Goal: Find specific page/section: Find specific page/section

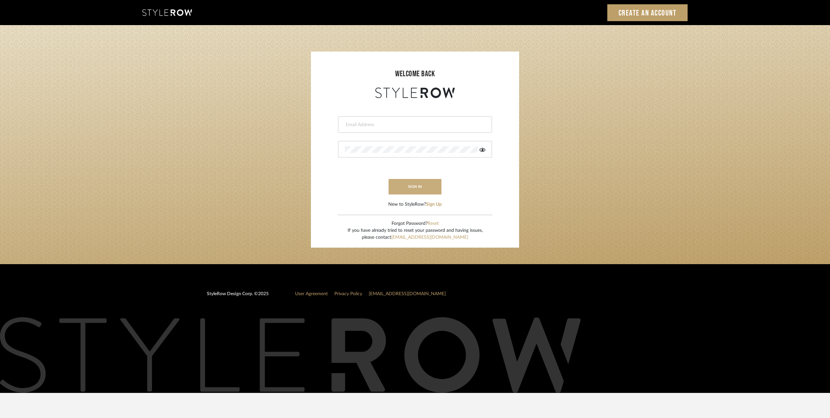
type input "[PERSON_NAME][EMAIL_ADDRESS][DOMAIN_NAME]"
click at [414, 188] on button "sign in" at bounding box center [414, 187] width 53 height 16
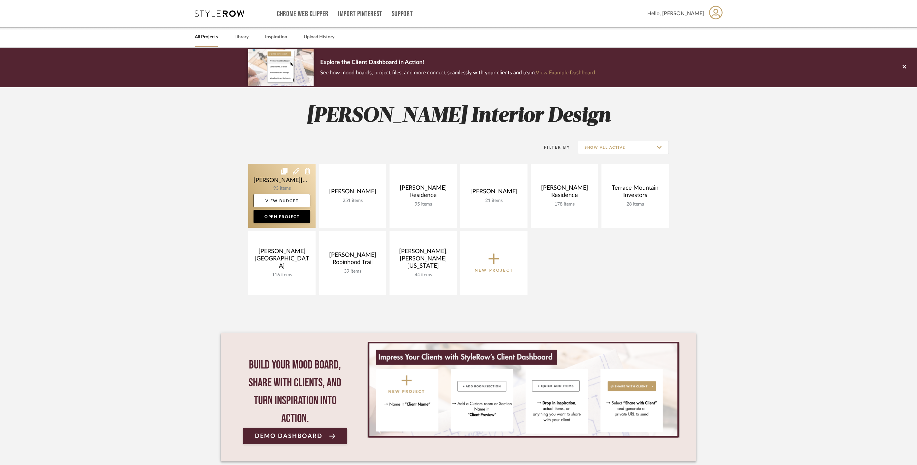
click at [269, 183] on link at bounding box center [281, 196] width 67 height 64
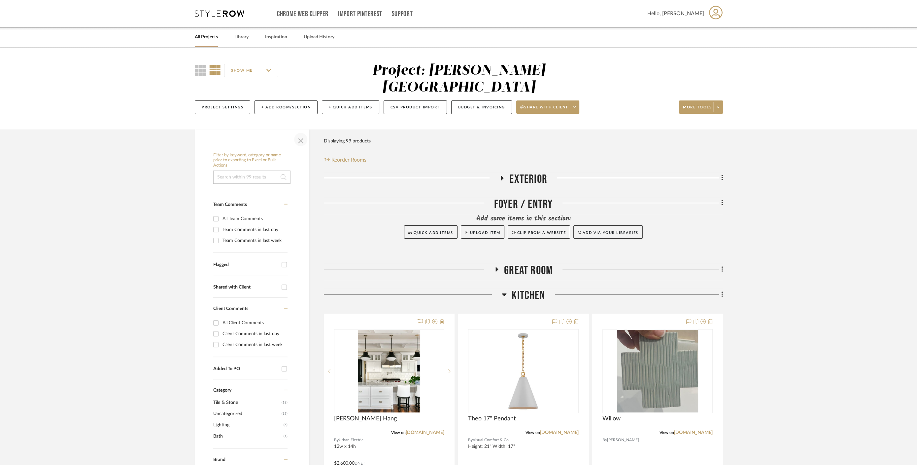
click at [300, 131] on span "button" at bounding box center [301, 139] width 16 height 16
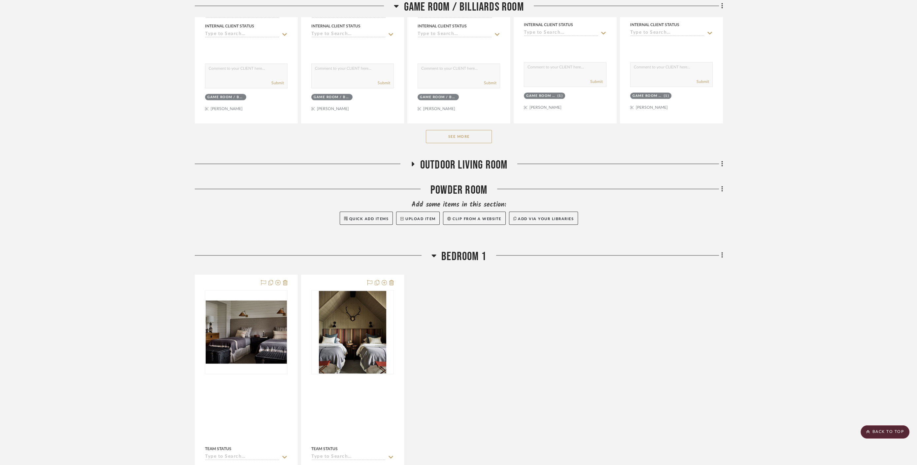
scroll to position [1137, 0]
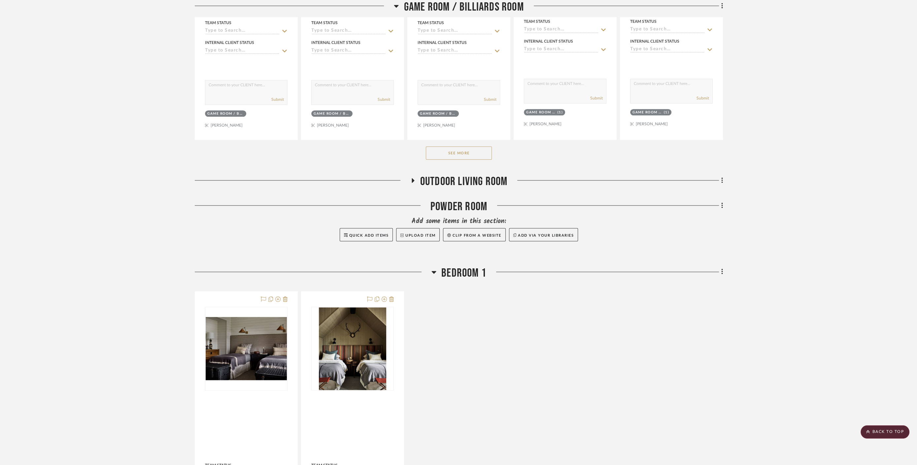
click at [414, 178] on icon at bounding box center [413, 180] width 8 height 5
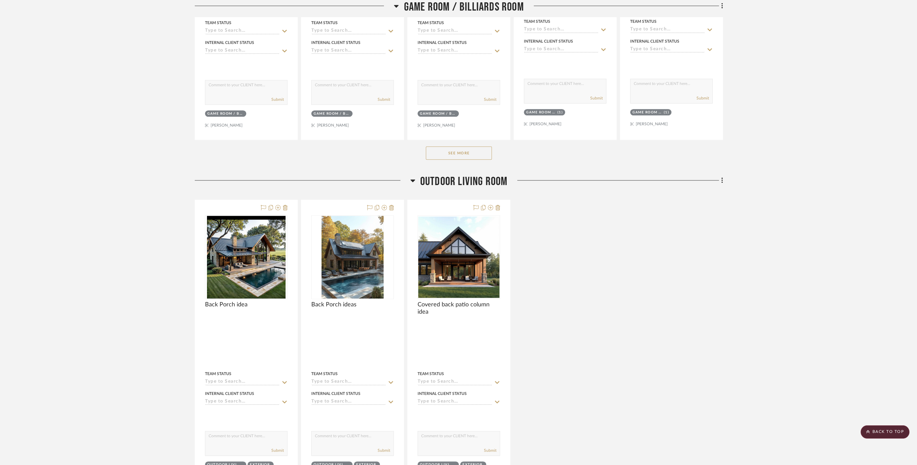
click at [414, 176] on icon at bounding box center [413, 180] width 5 height 8
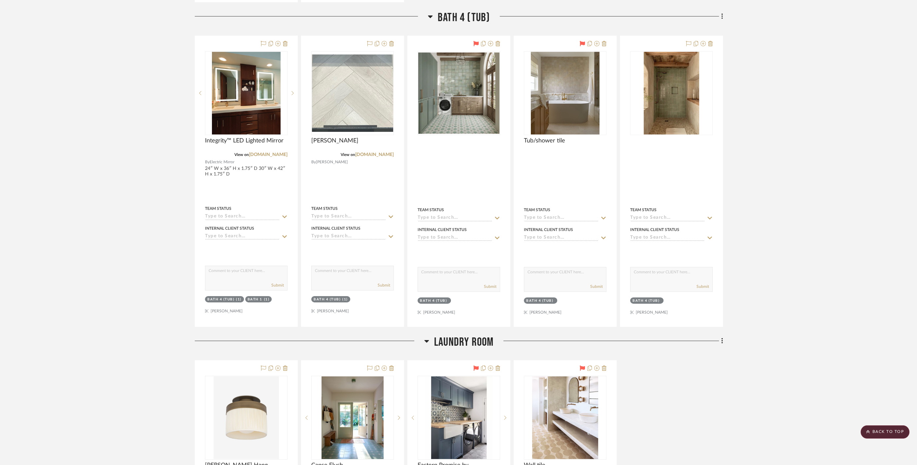
scroll to position [3486, 0]
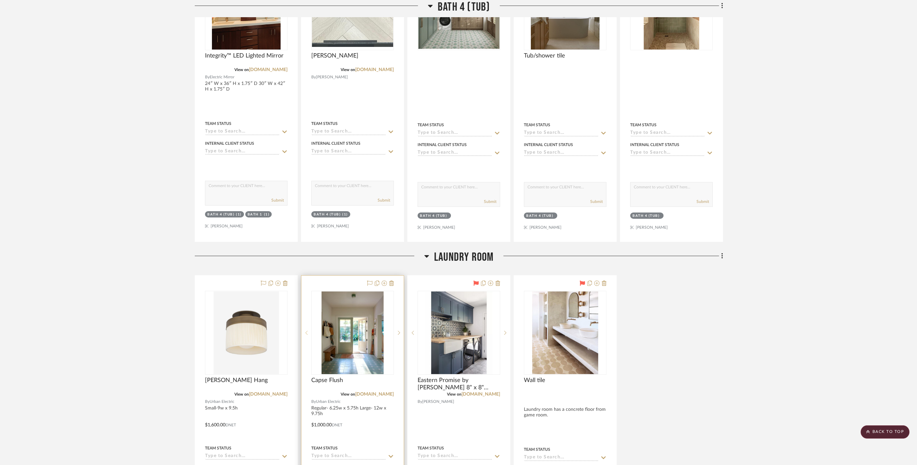
click at [307, 330] on icon at bounding box center [306, 332] width 2 height 5
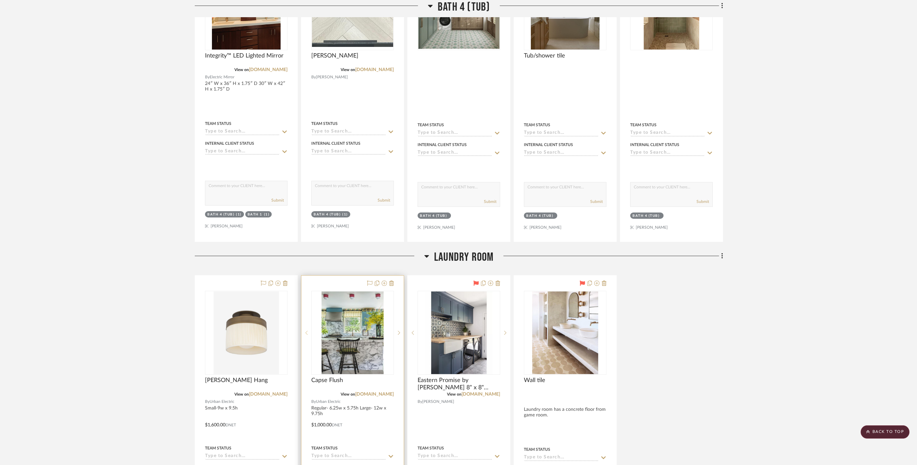
click at [307, 330] on icon at bounding box center [306, 332] width 2 height 5
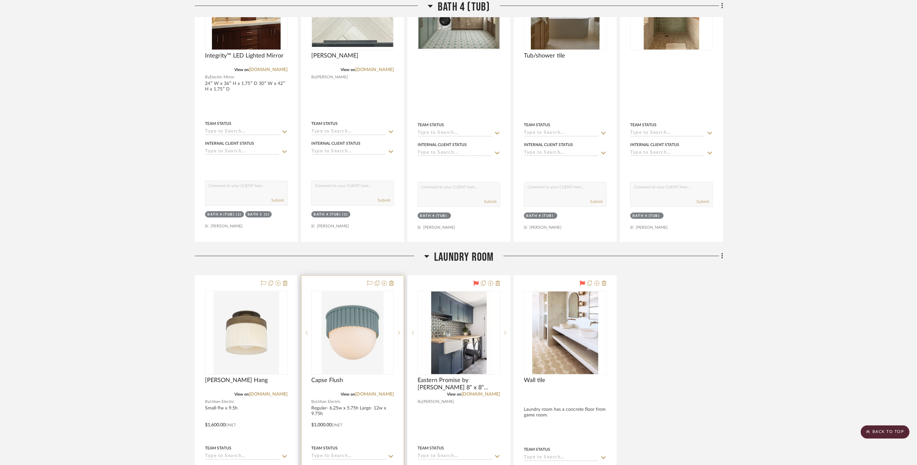
click at [340, 275] on div at bounding box center [353, 420] width 102 height 290
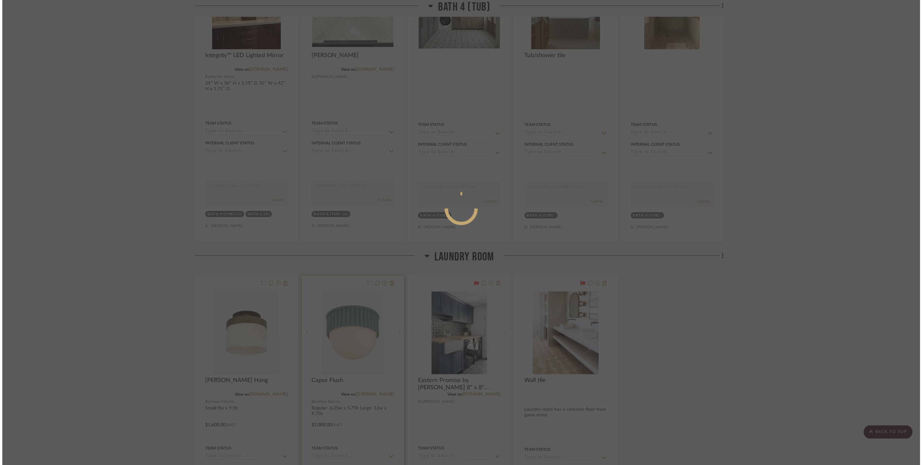
scroll to position [0, 0]
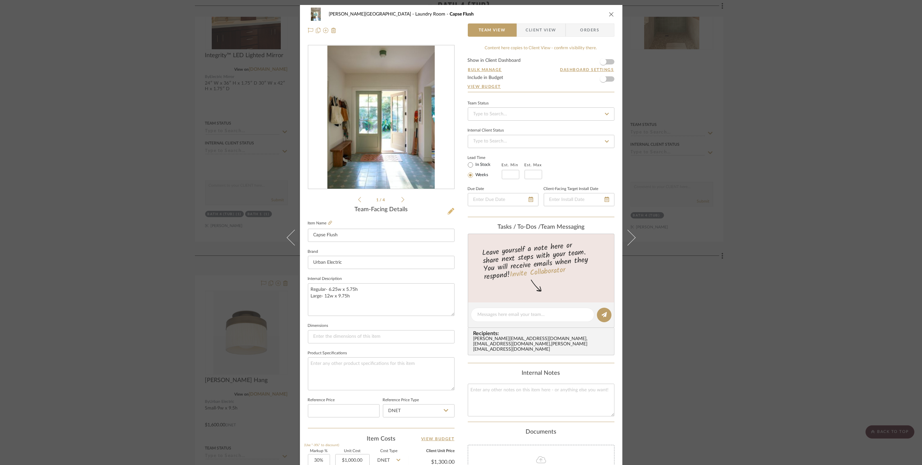
click at [447, 210] on icon at bounding box center [450, 211] width 7 height 7
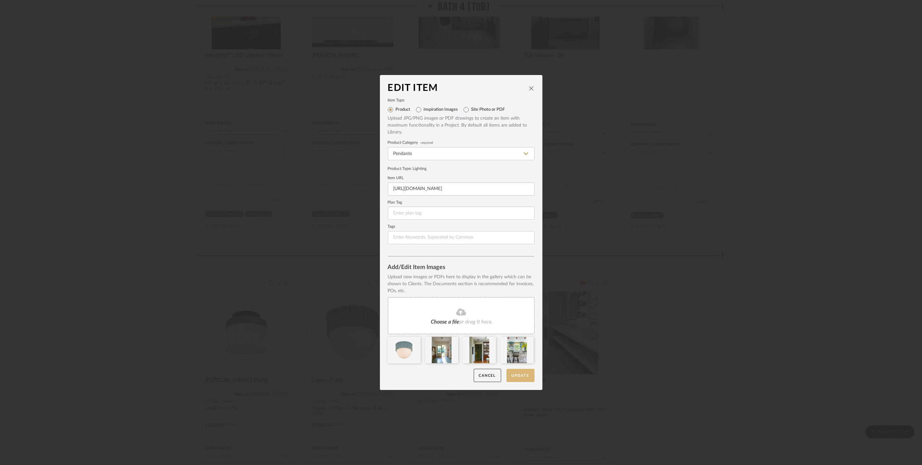
click at [518, 374] on button "Update" at bounding box center [520, 376] width 28 height 14
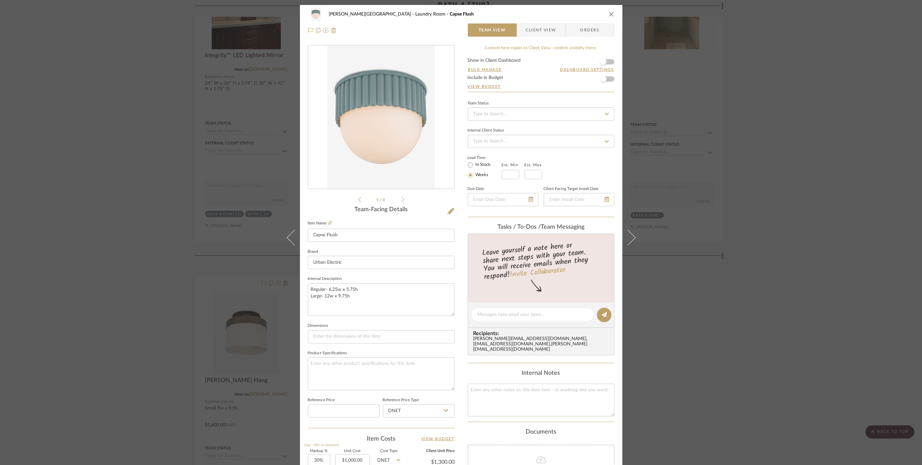
click at [798, 292] on div "[PERSON_NAME] Circle C Ranch Laundry Room Capse Flush Team View Client View Ord…" at bounding box center [461, 232] width 922 height 465
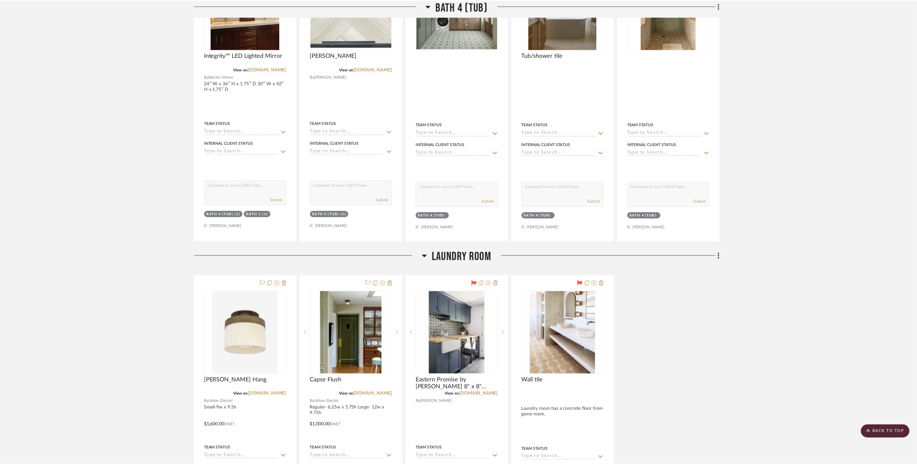
scroll to position [3486, 0]
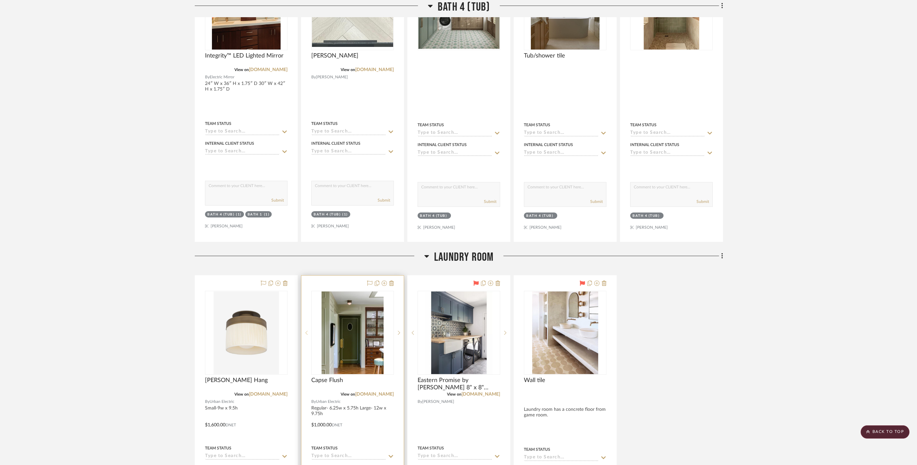
click at [307, 330] on icon at bounding box center [306, 332] width 2 height 5
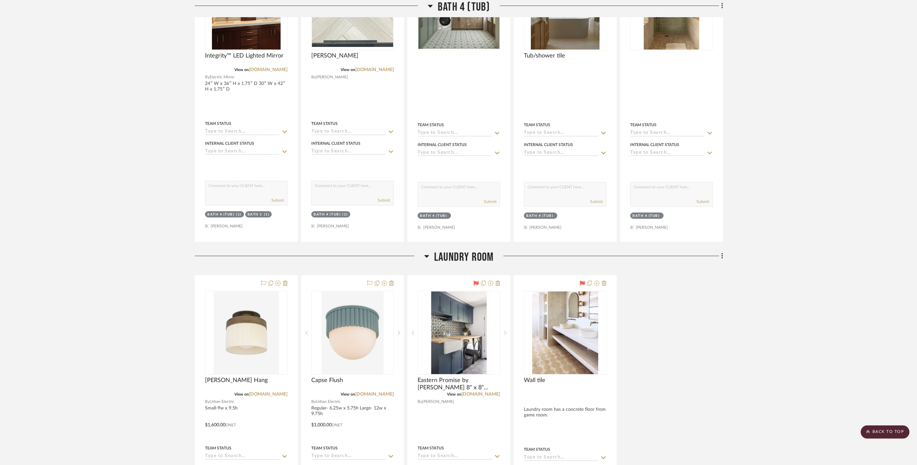
click at [461, 250] on span "Laundry Room" at bounding box center [463, 257] width 59 height 14
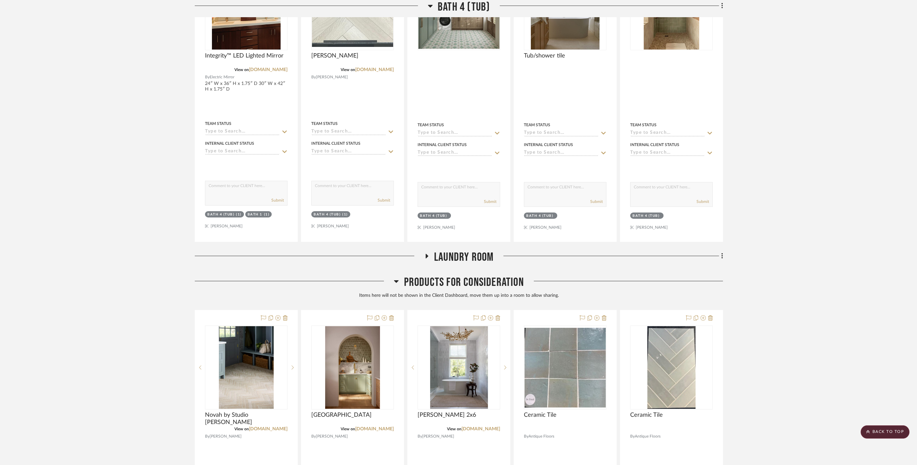
click at [435, 250] on span "Laundry Room" at bounding box center [463, 257] width 59 height 14
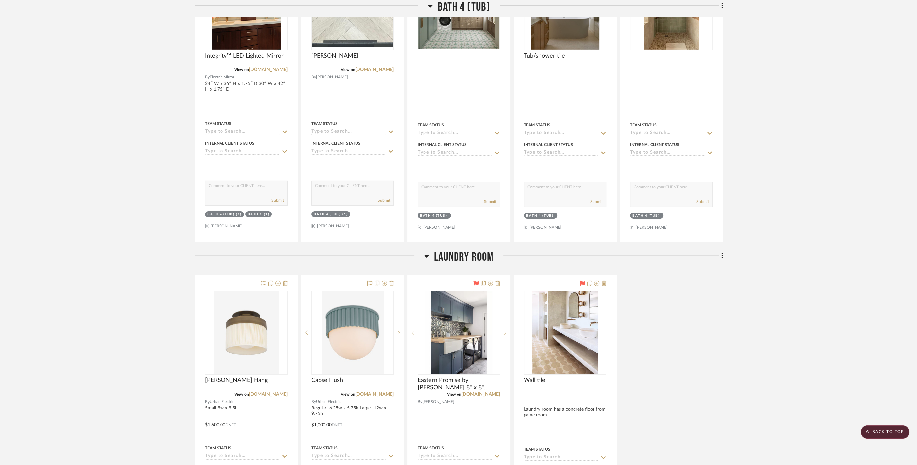
click at [435, 250] on span "Laundry Room" at bounding box center [463, 257] width 59 height 14
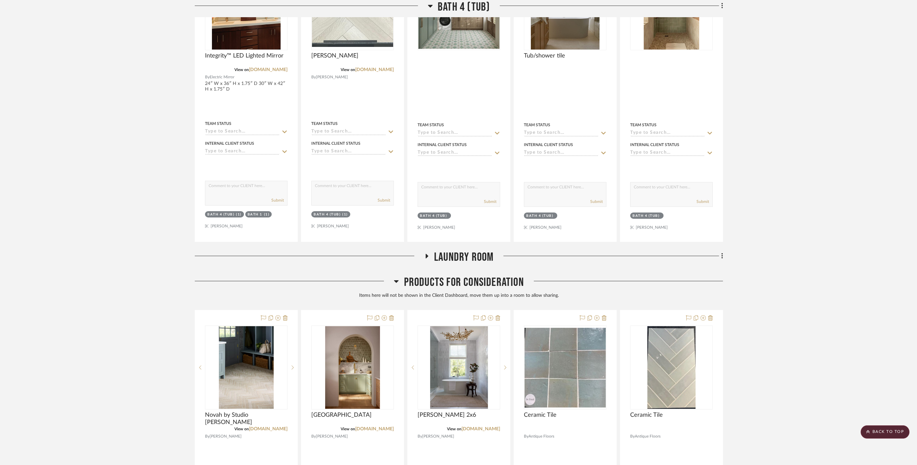
click at [422, 275] on span "Products For Consideration" at bounding box center [464, 282] width 120 height 14
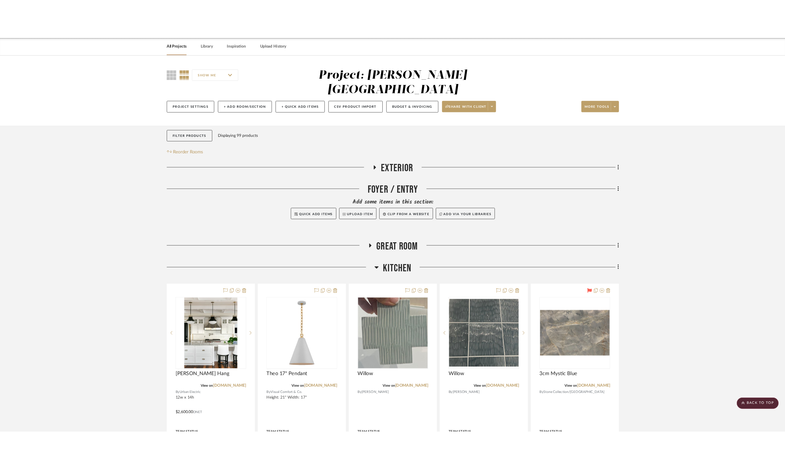
scroll to position [0, 0]
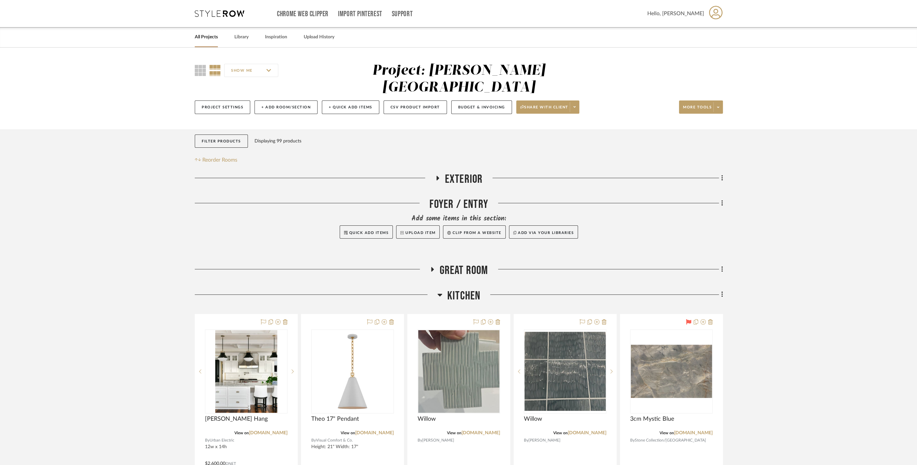
click at [466, 172] on span "Exterior" at bounding box center [464, 179] width 38 height 14
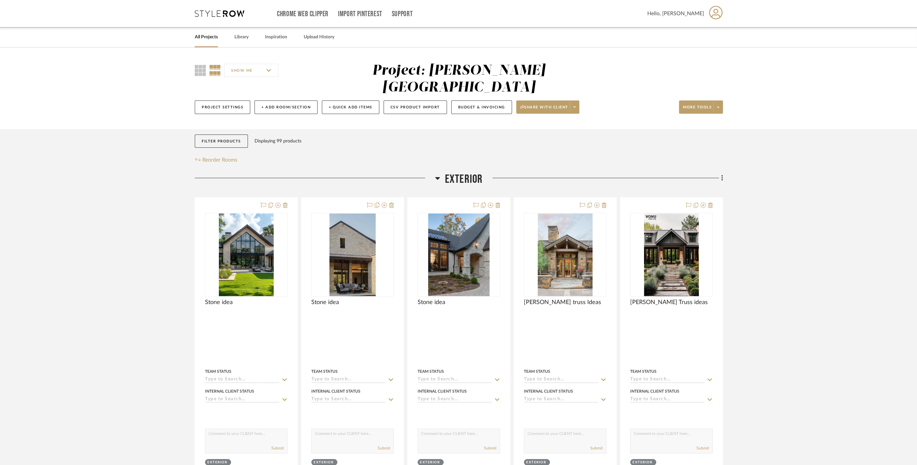
click at [456, 172] on span "Exterior" at bounding box center [464, 179] width 38 height 14
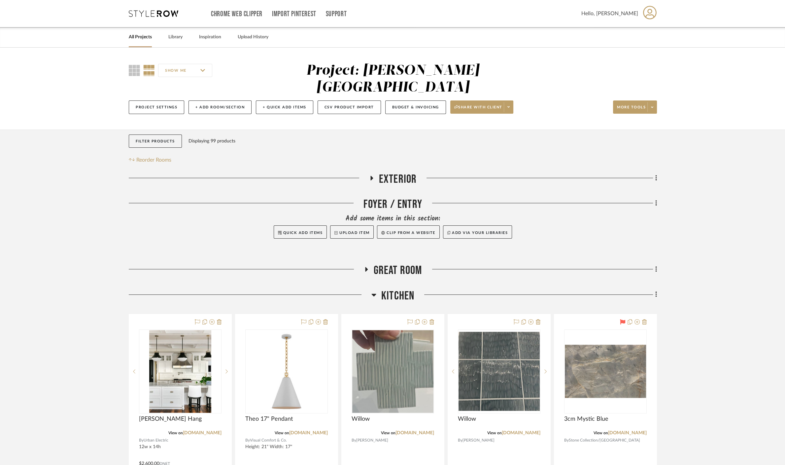
click at [136, 41] on link "All Projects" at bounding box center [140, 37] width 23 height 9
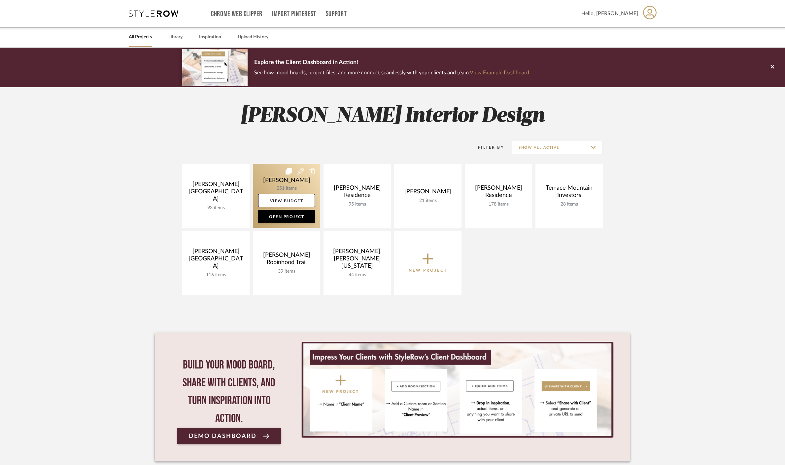
click at [278, 177] on link at bounding box center [286, 196] width 67 height 64
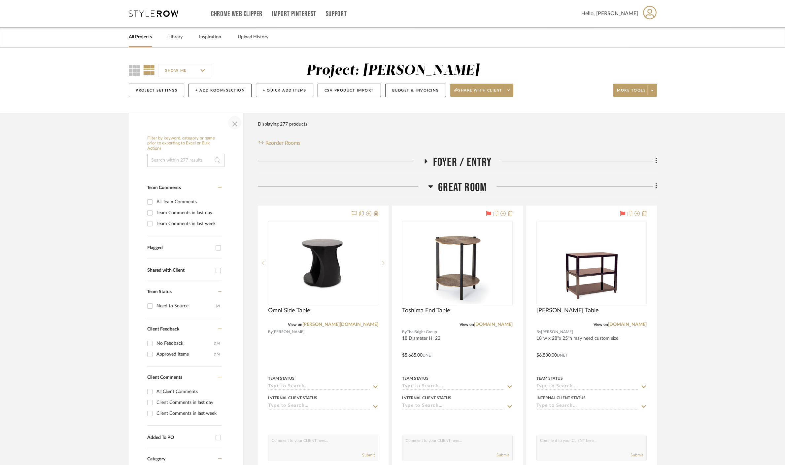
click at [235, 122] on span "button" at bounding box center [235, 123] width 16 height 16
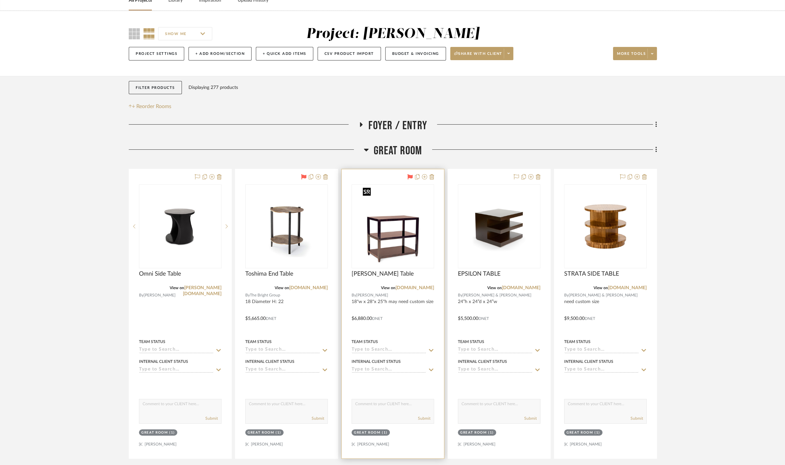
scroll to position [73, 0]
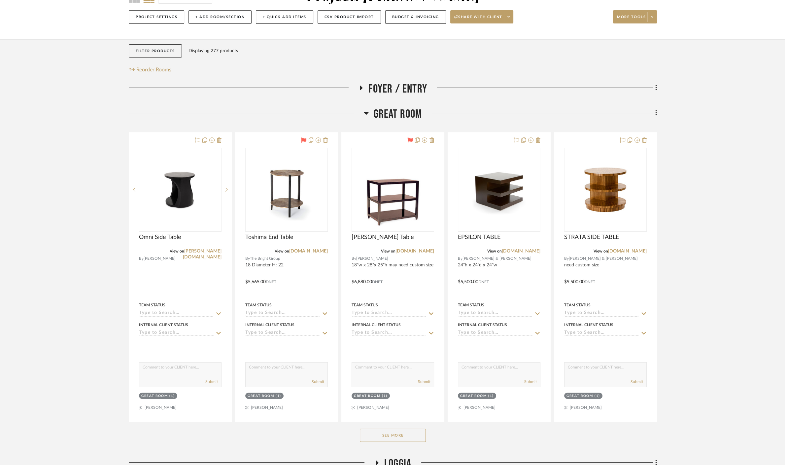
click at [392, 113] on span "Great Room" at bounding box center [398, 114] width 49 height 14
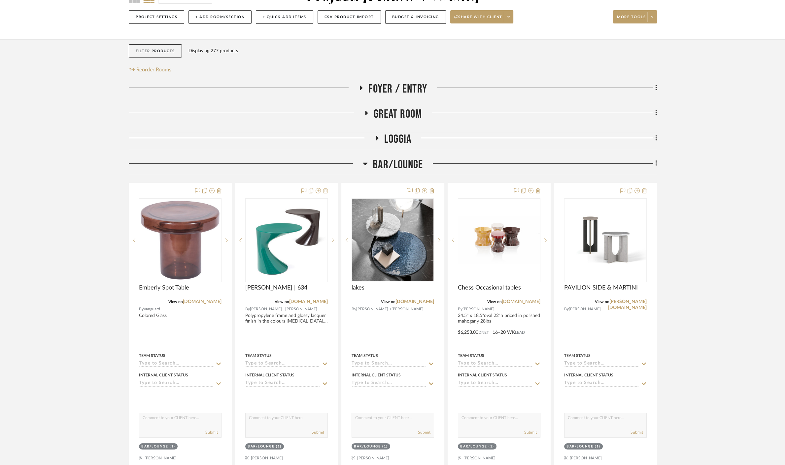
click at [387, 164] on span "Bar/Lounge" at bounding box center [398, 165] width 50 height 14
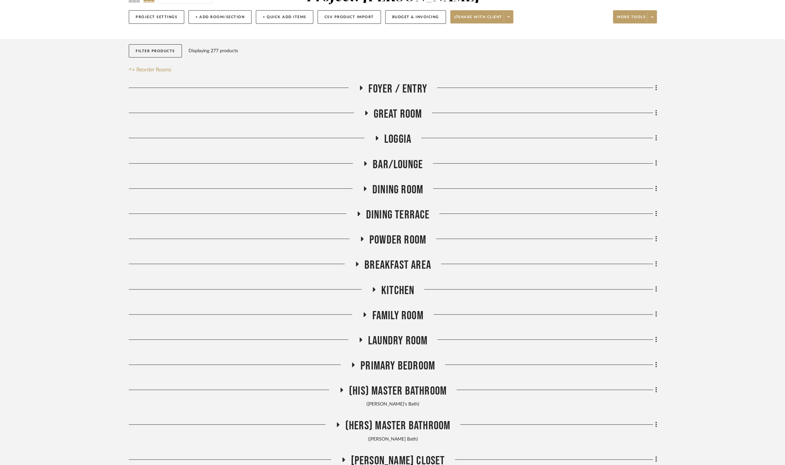
click at [391, 162] on span "Bar/Lounge" at bounding box center [398, 165] width 50 height 14
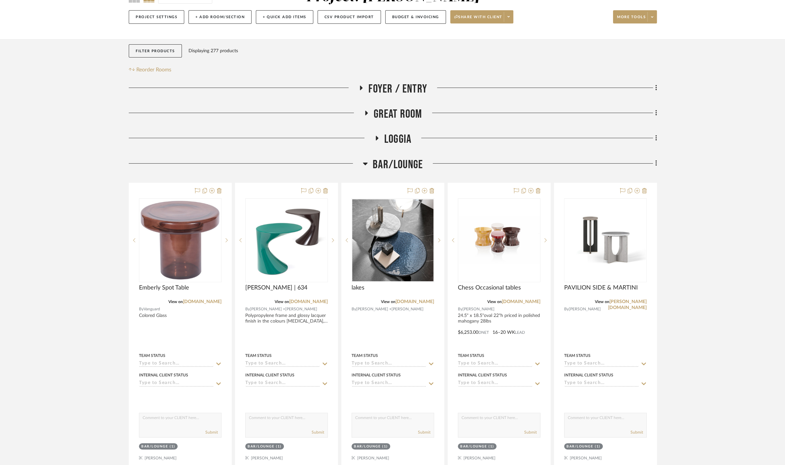
click at [391, 162] on span "Bar/Lounge" at bounding box center [398, 165] width 50 height 14
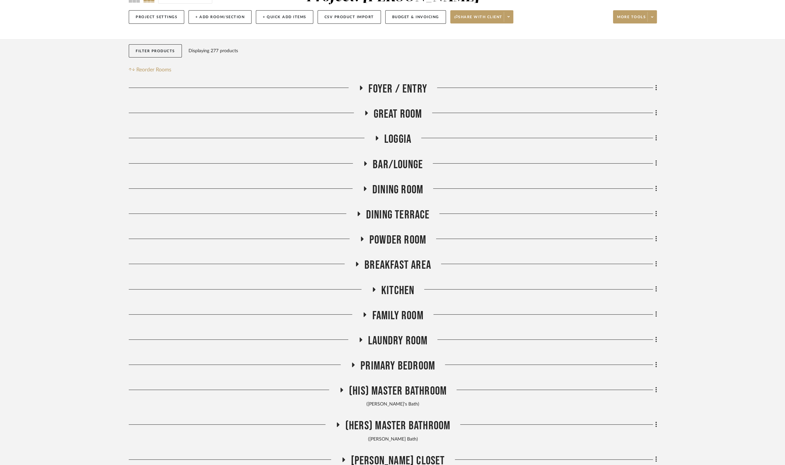
click at [390, 141] on span "Loggia" at bounding box center [397, 139] width 27 height 14
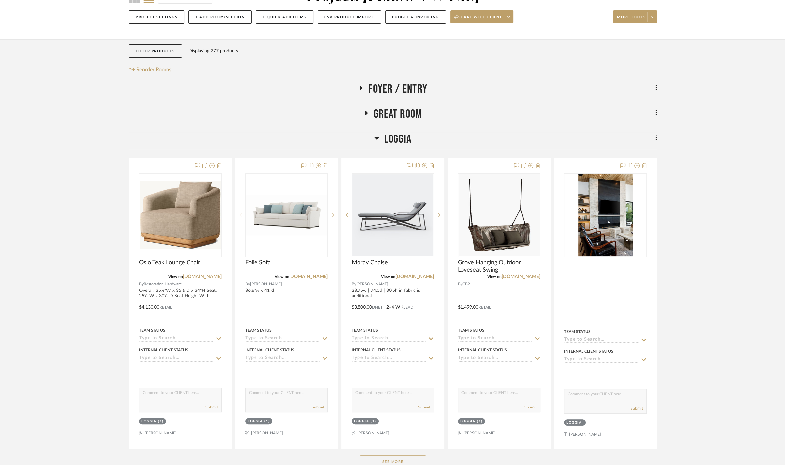
click at [390, 141] on span "Loggia" at bounding box center [397, 139] width 27 height 14
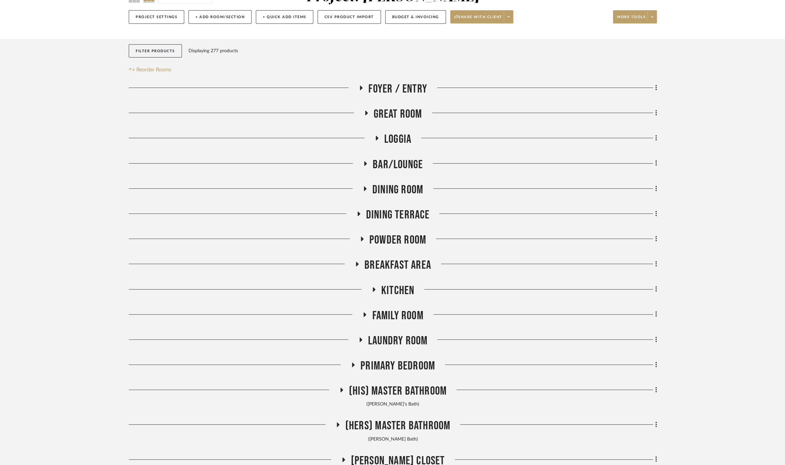
click at [401, 219] on span "Dining Terrace" at bounding box center [398, 215] width 64 height 14
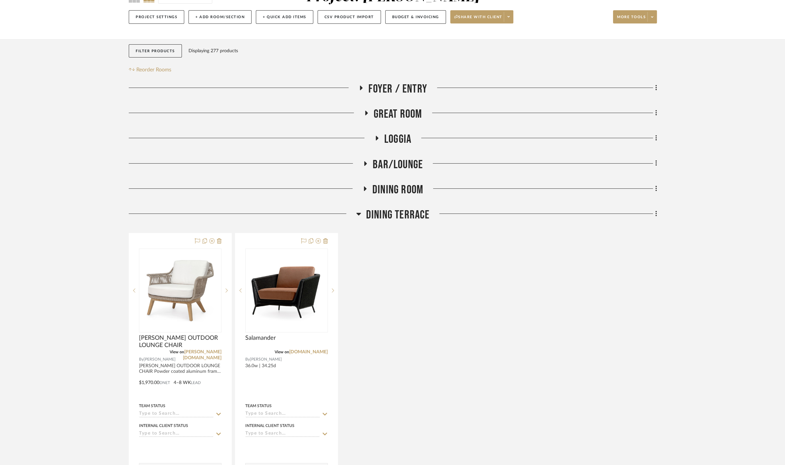
click at [399, 216] on span "Dining Terrace" at bounding box center [398, 215] width 64 height 14
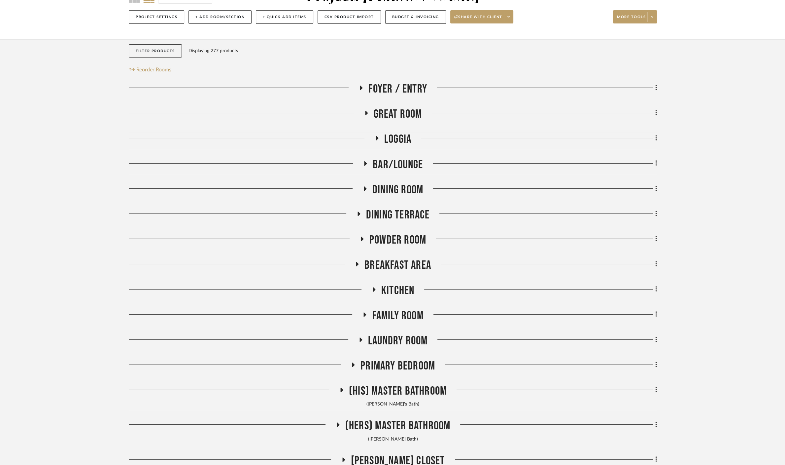
click at [405, 241] on span "Powder Room" at bounding box center [398, 240] width 57 height 14
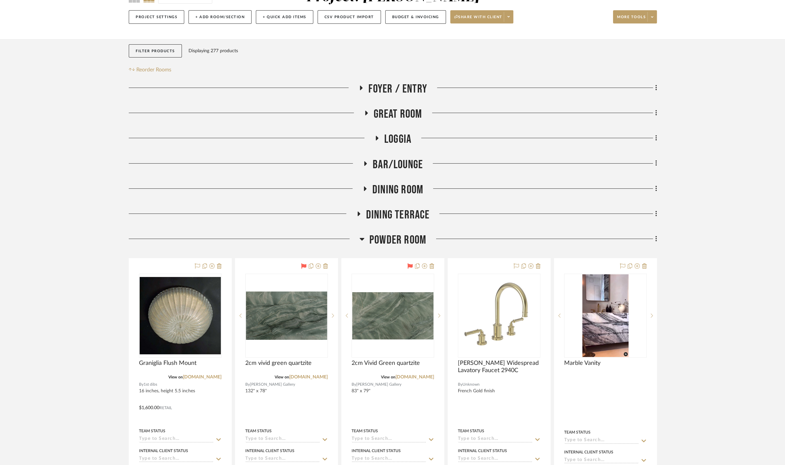
click at [400, 237] on span "Powder Room" at bounding box center [398, 240] width 57 height 14
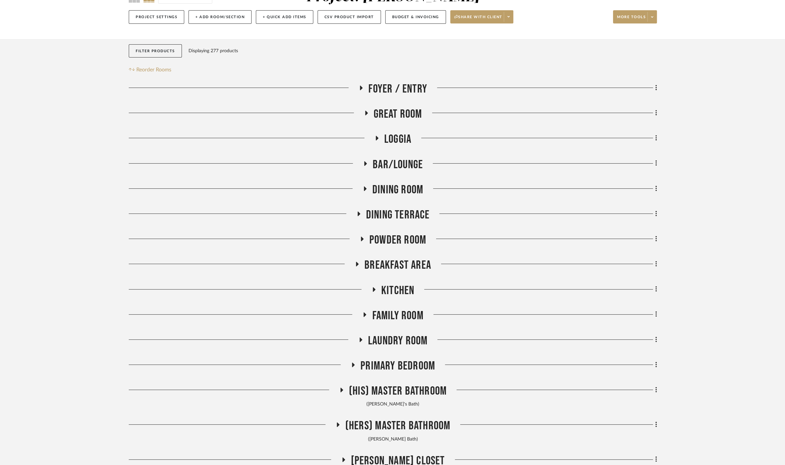
click at [401, 265] on span "Breakfast Area" at bounding box center [398, 265] width 67 height 14
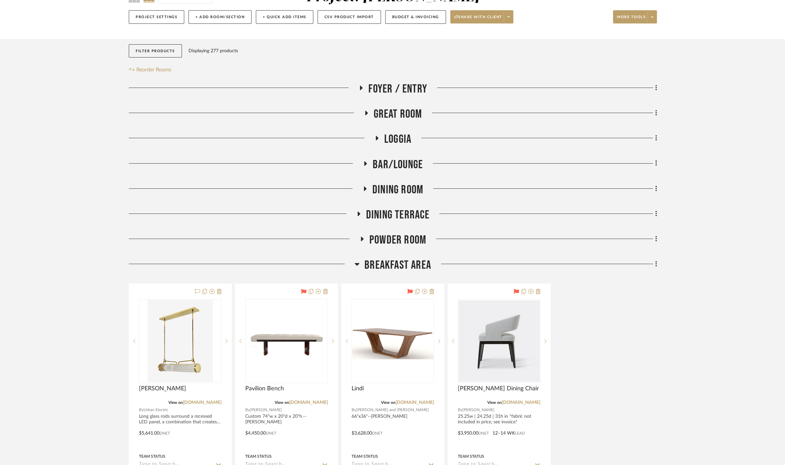
click at [401, 265] on span "Breakfast Area" at bounding box center [398, 265] width 67 height 14
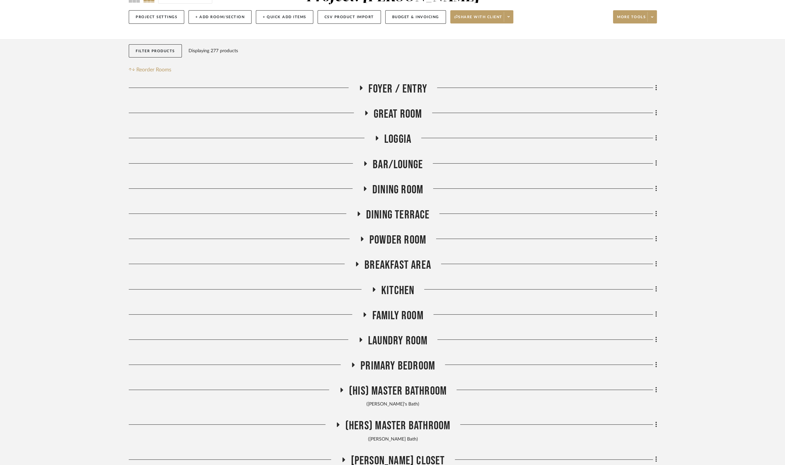
click at [399, 287] on span "Kitchen" at bounding box center [397, 290] width 33 height 14
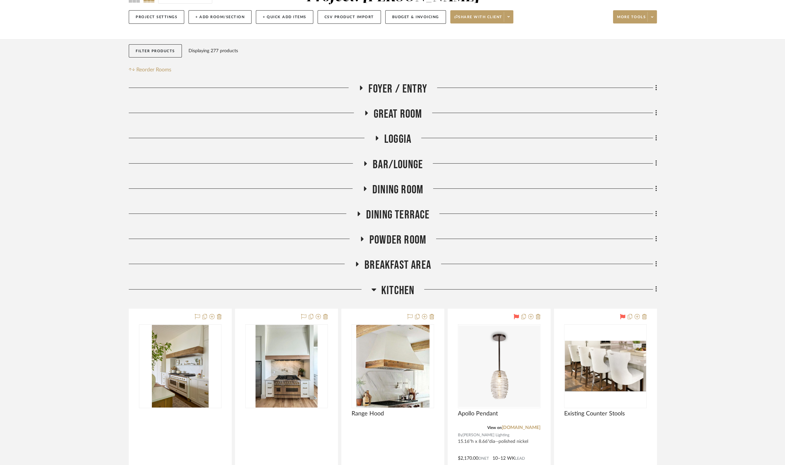
click at [399, 287] on span "Kitchen" at bounding box center [397, 290] width 33 height 14
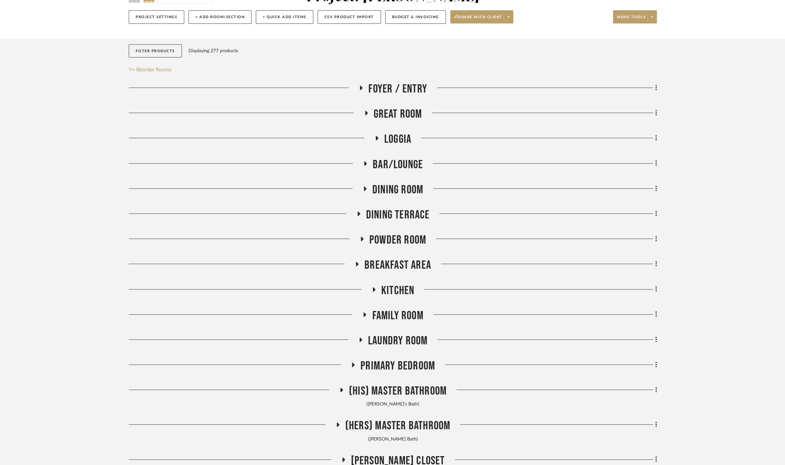
click at [374, 193] on span "Dining Room" at bounding box center [398, 190] width 51 height 14
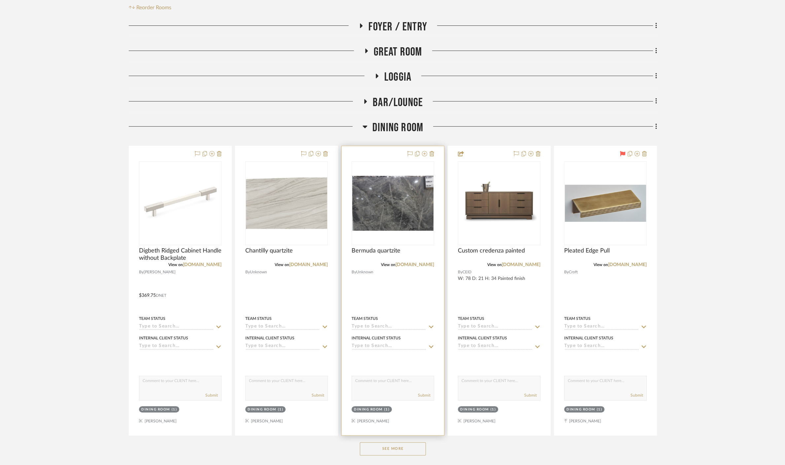
scroll to position [147, 0]
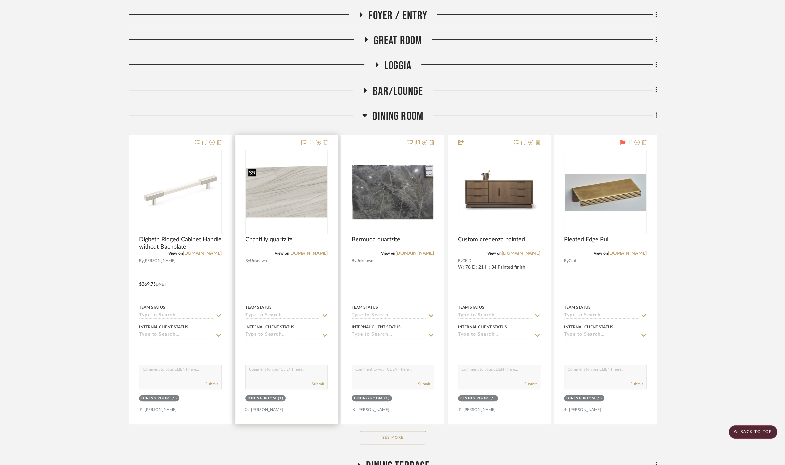
click at [0, 0] on img at bounding box center [0, 0] width 0 height 0
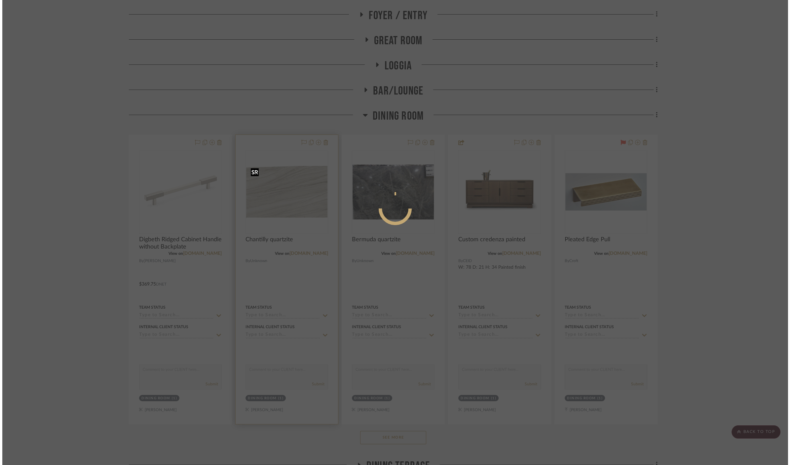
scroll to position [0, 0]
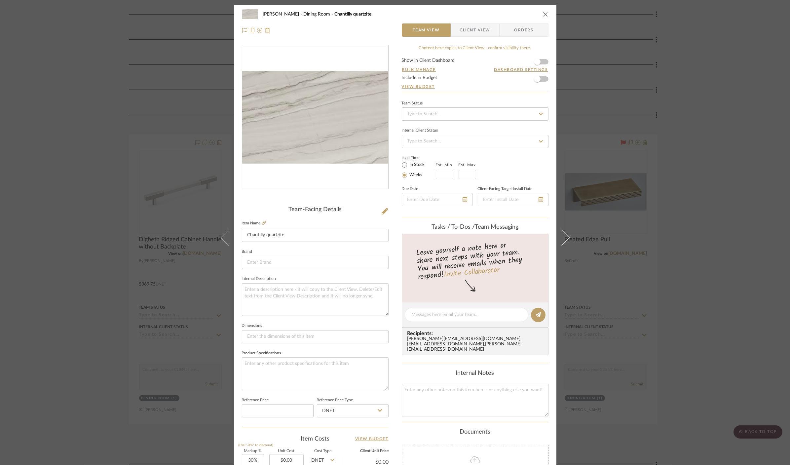
click at [327, 118] on img "0" at bounding box center [315, 117] width 146 height 93
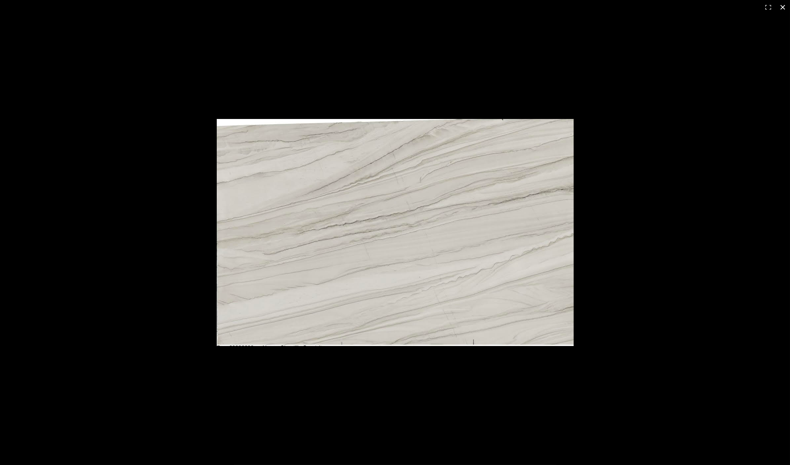
click at [117, 165] on div at bounding box center [395, 232] width 790 height 465
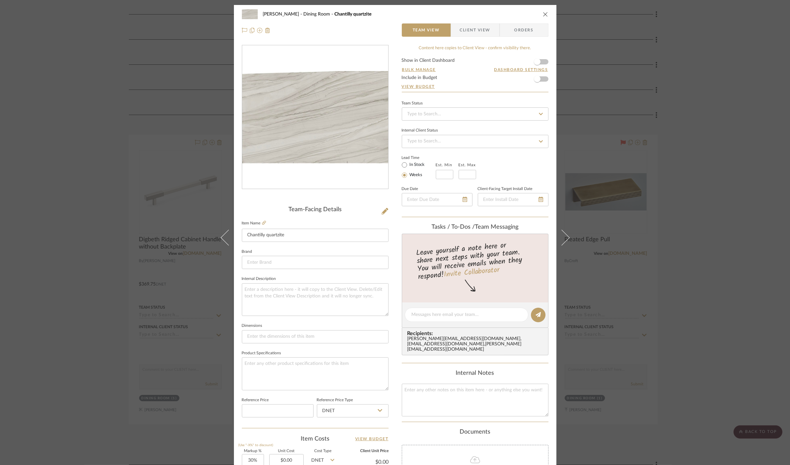
click at [117, 165] on div "[PERSON_NAME] Dining Room Chantilly quartzite Team View Client View Orders Team…" at bounding box center [395, 232] width 790 height 465
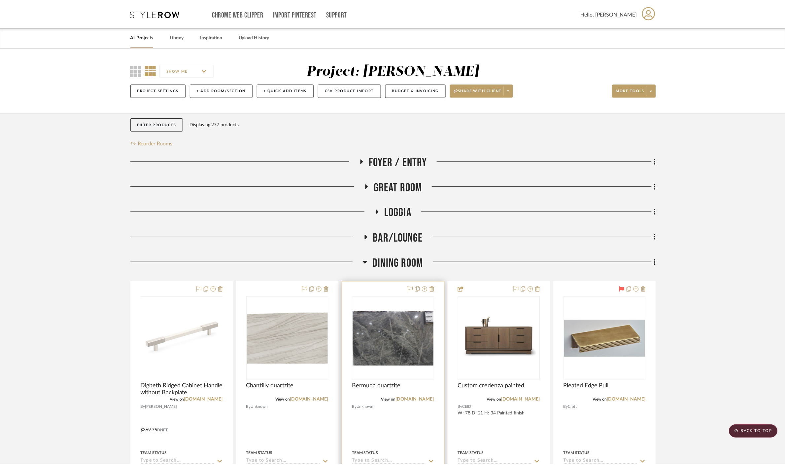
scroll to position [147, 0]
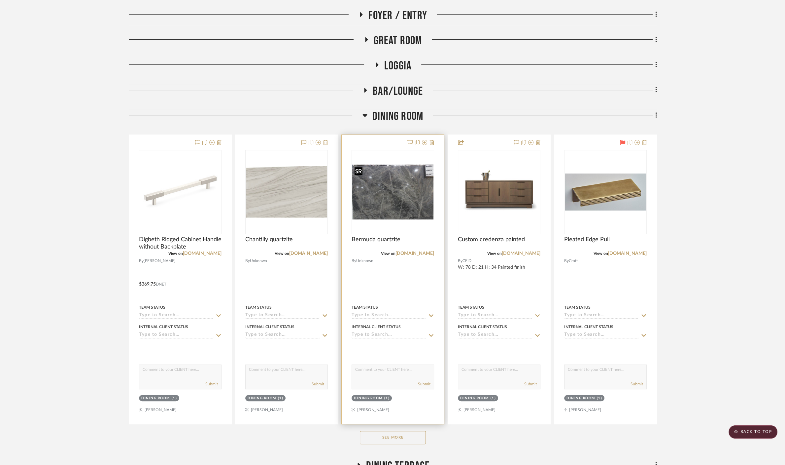
click at [410, 187] on img "0" at bounding box center [392, 191] width 81 height 54
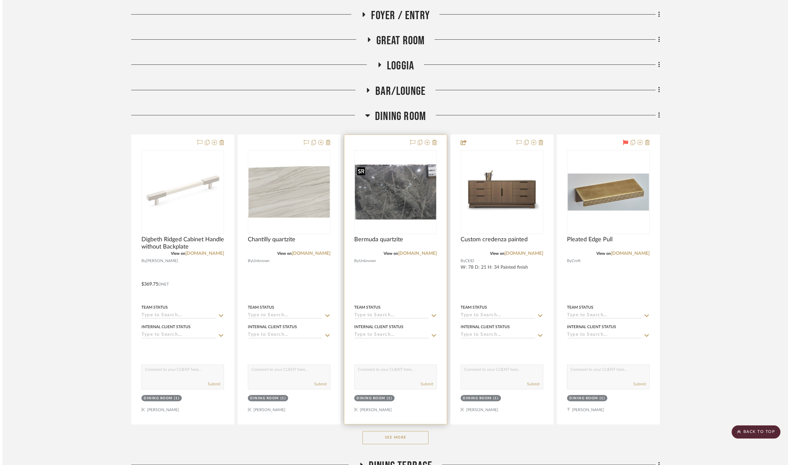
scroll to position [0, 0]
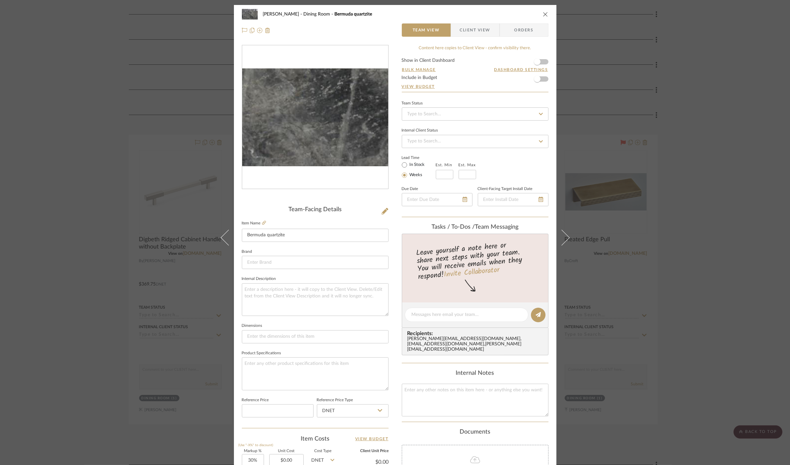
click at [316, 148] on img "0" at bounding box center [315, 117] width 146 height 98
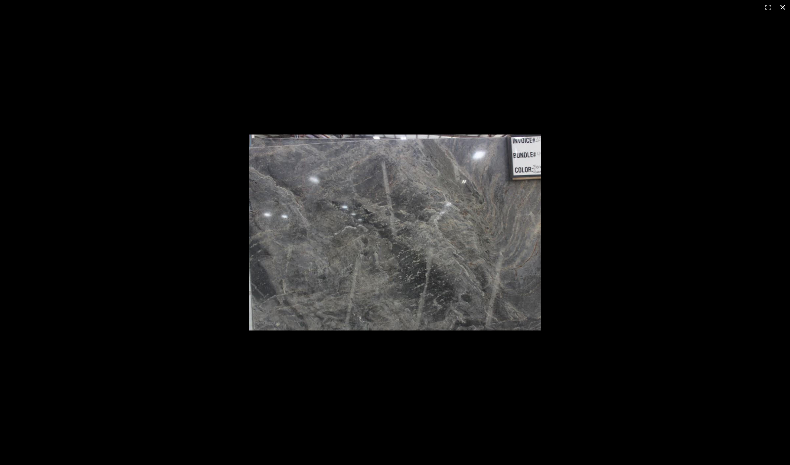
click at [159, 166] on div at bounding box center [395, 232] width 790 height 465
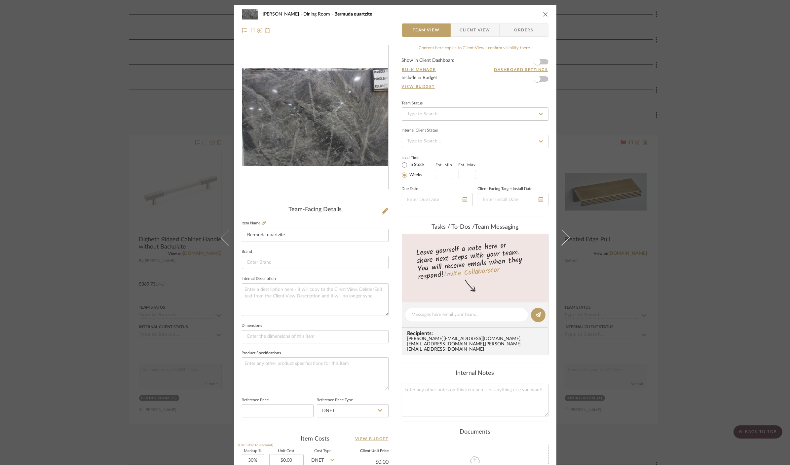
click at [159, 166] on div "[PERSON_NAME] Dining Room Bermuda quartzite Team View Client View Orders Team-F…" at bounding box center [395, 232] width 790 height 465
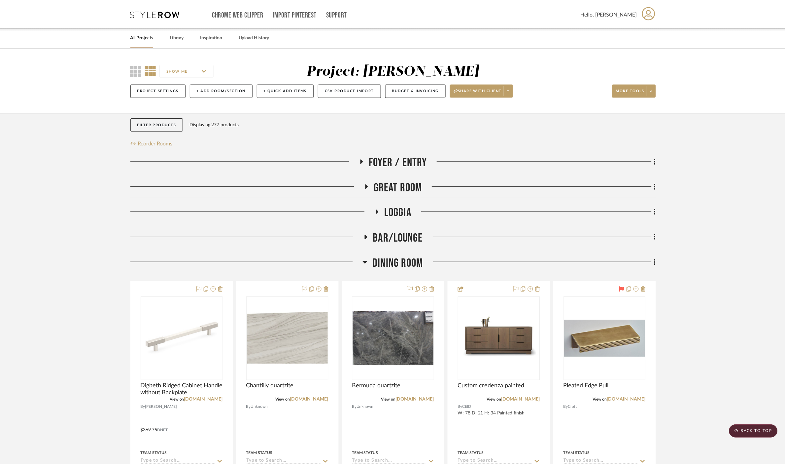
scroll to position [147, 0]
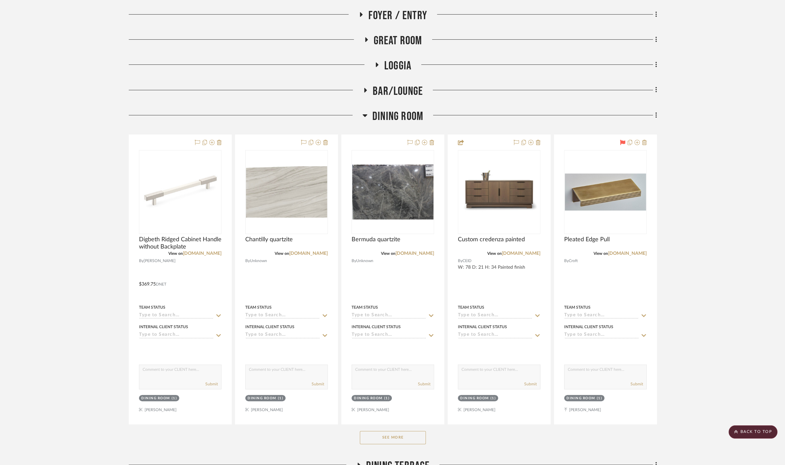
click at [387, 118] on span "Dining Room" at bounding box center [398, 116] width 51 height 14
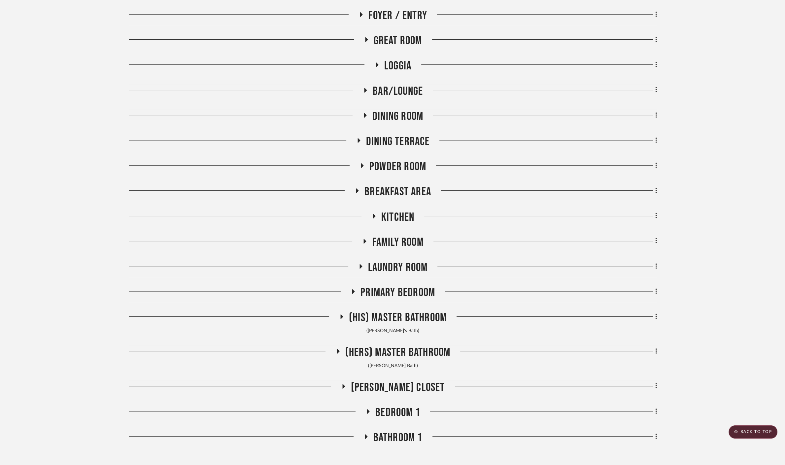
click at [394, 138] on span "Dining Terrace" at bounding box center [398, 141] width 64 height 14
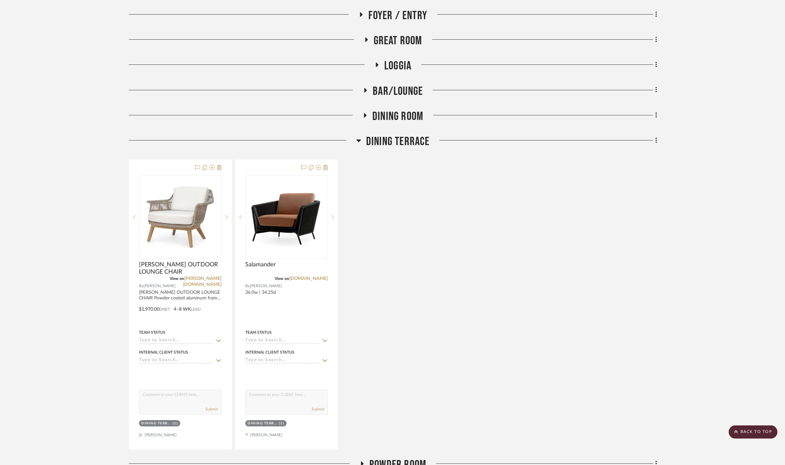
click at [394, 138] on span "Dining Terrace" at bounding box center [398, 141] width 64 height 14
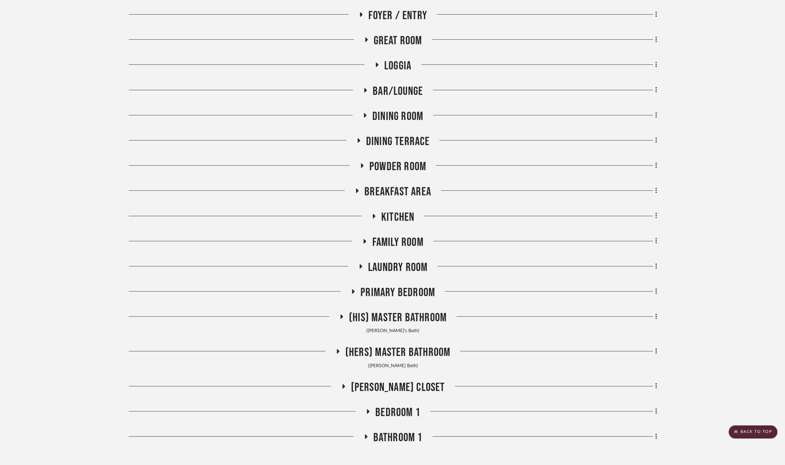
click at [395, 168] on span "Powder Room" at bounding box center [398, 167] width 57 height 14
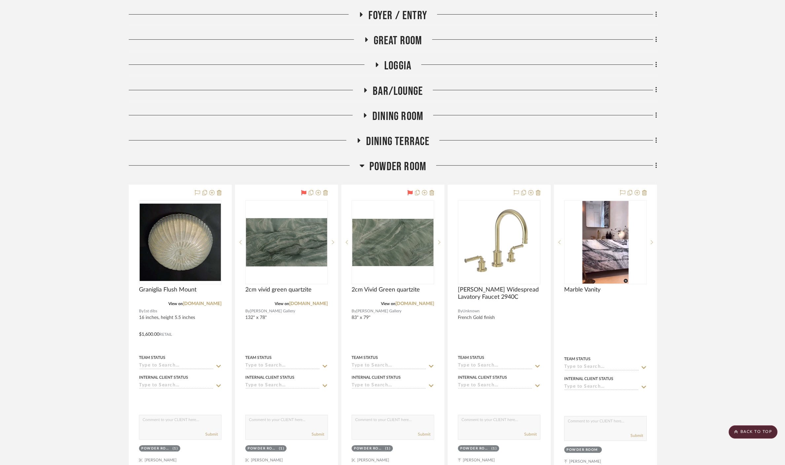
click at [395, 168] on span "Powder Room" at bounding box center [398, 167] width 57 height 14
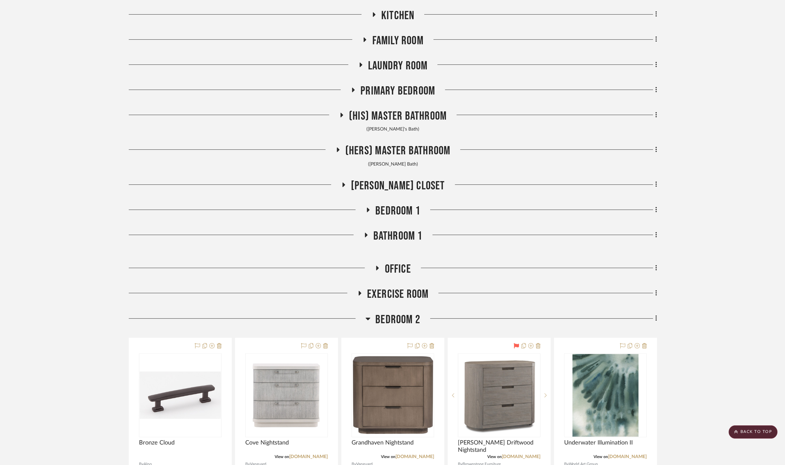
scroll to position [440, 0]
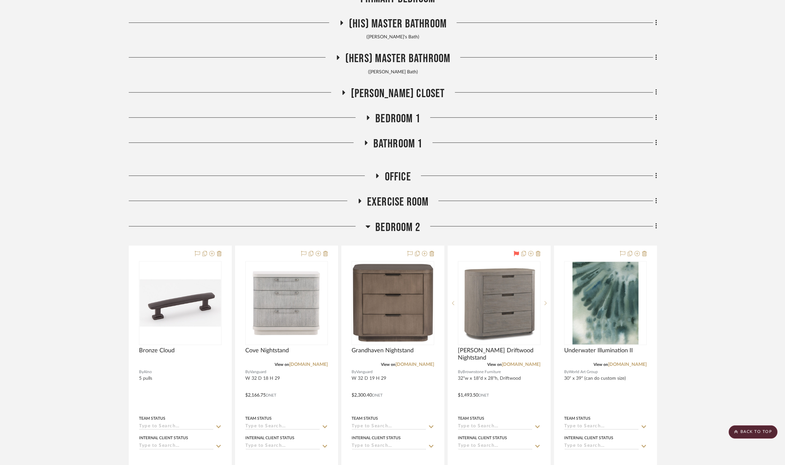
click at [392, 225] on span "Bedroom 2" at bounding box center [398, 227] width 45 height 14
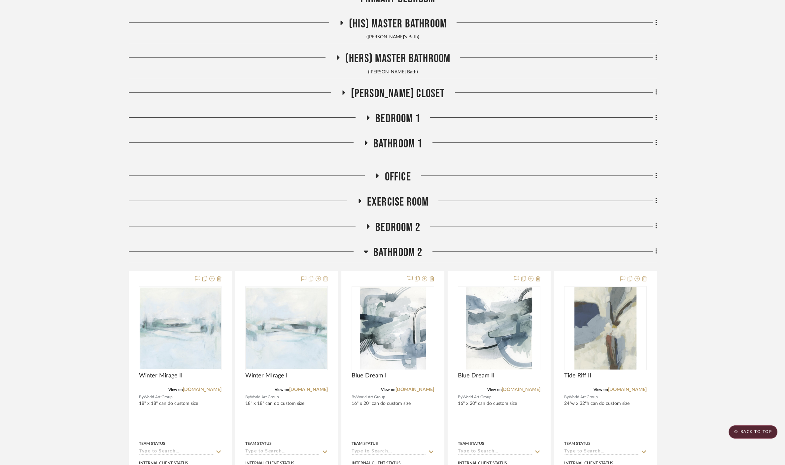
click at [393, 248] on span "Bathroom 2" at bounding box center [398, 252] width 49 height 14
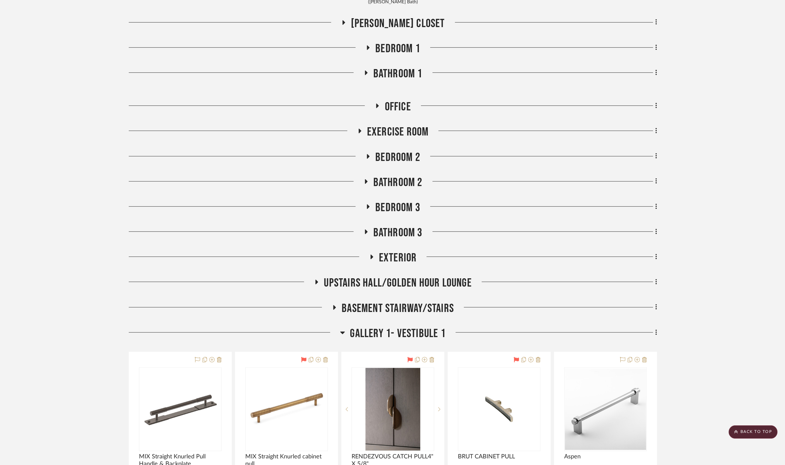
scroll to position [624, 0]
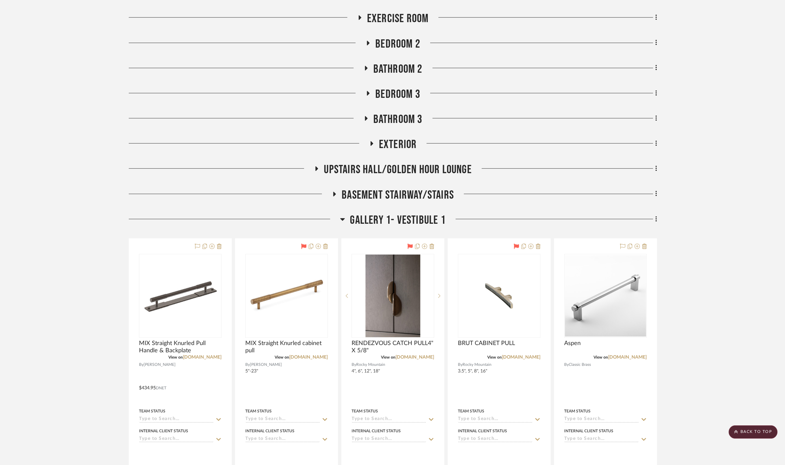
click at [377, 218] on span "Gallery 1- Vestibule 1" at bounding box center [397, 220] width 95 height 14
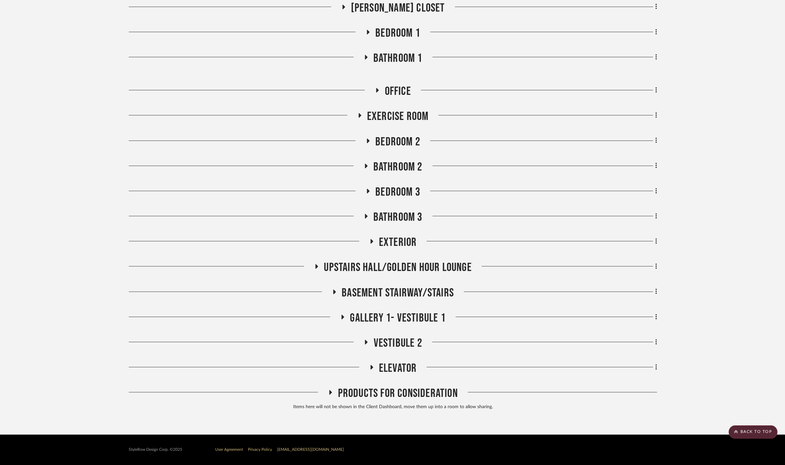
click at [389, 288] on span "Basement stairway/Stairs" at bounding box center [398, 293] width 112 height 14
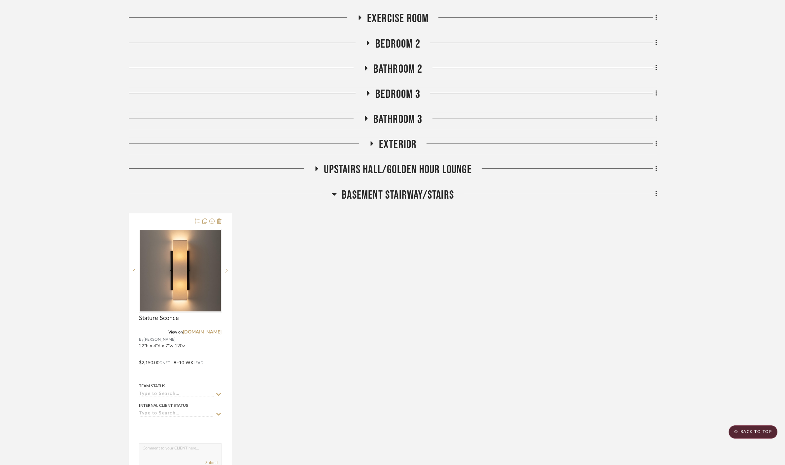
click at [381, 189] on span "Basement stairway/Stairs" at bounding box center [398, 195] width 112 height 14
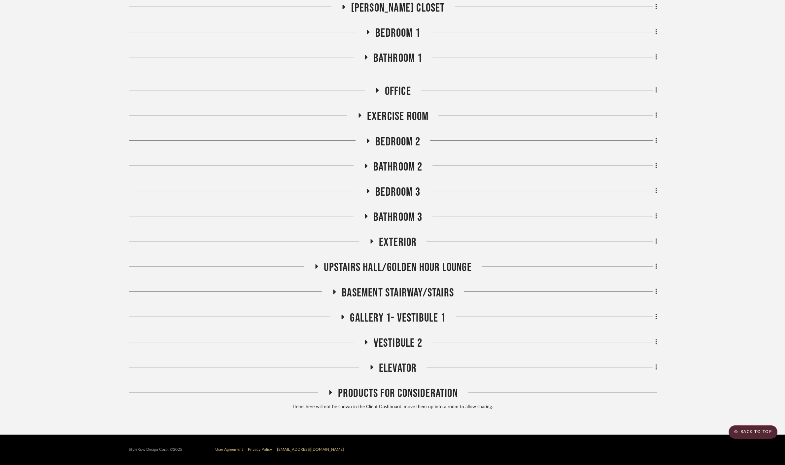
click at [372, 318] on span "Gallery 1- Vestibule 1" at bounding box center [397, 318] width 95 height 14
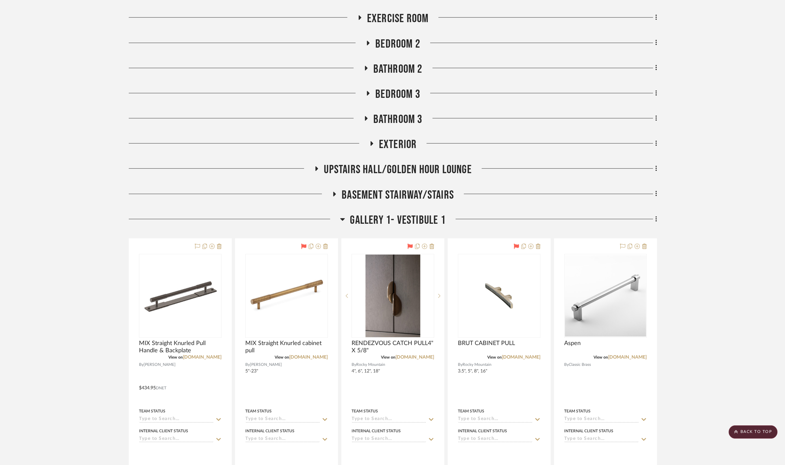
click at [387, 222] on span "Gallery 1- Vestibule 1" at bounding box center [397, 220] width 95 height 14
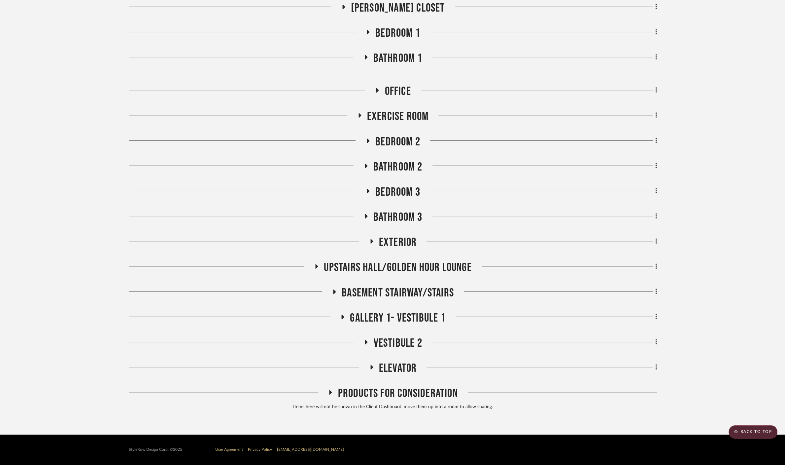
click at [392, 345] on span "Vestibule 2" at bounding box center [398, 343] width 49 height 14
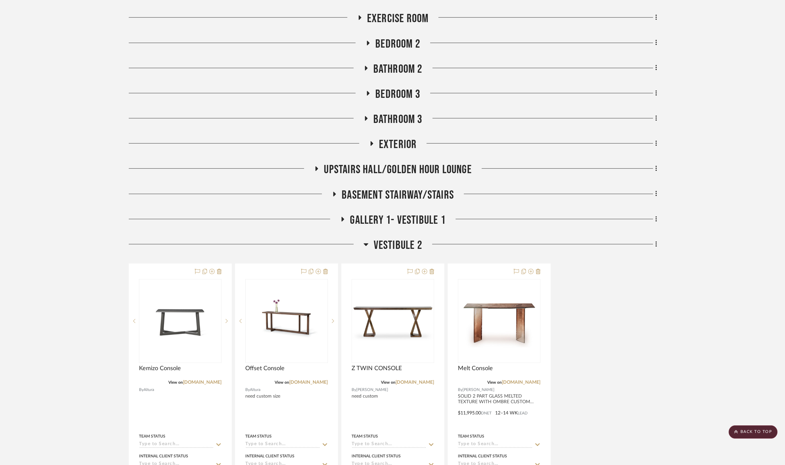
click at [391, 247] on span "Vestibule 2" at bounding box center [398, 245] width 49 height 14
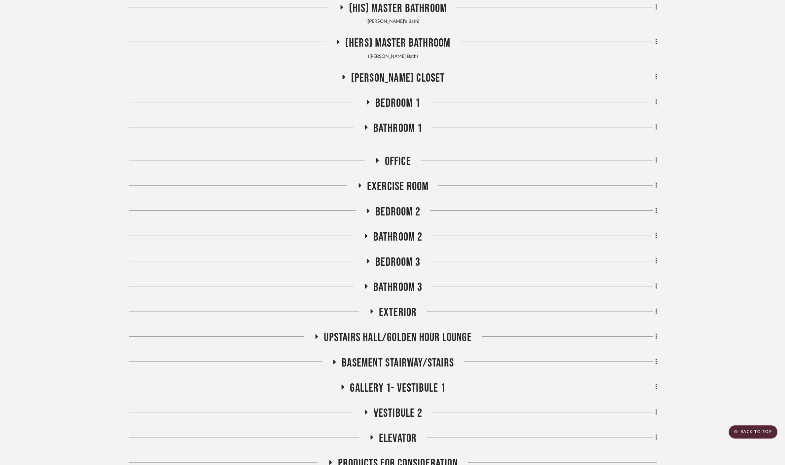
scroll to position [453, 0]
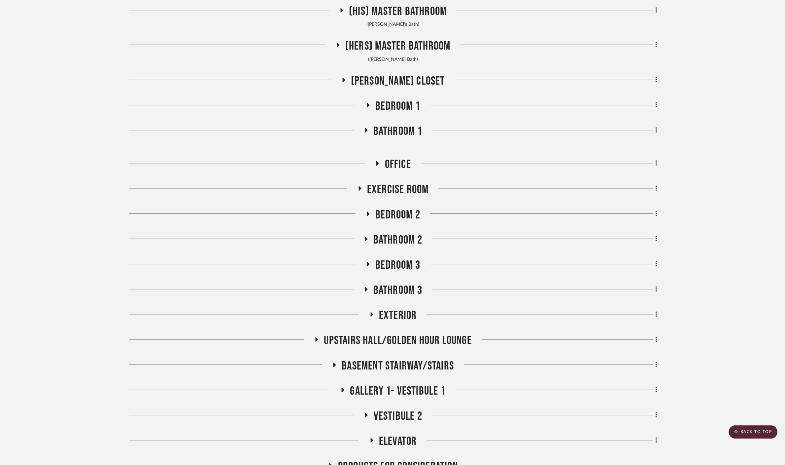
click at [400, 239] on span "Bathroom 2" at bounding box center [398, 240] width 49 height 14
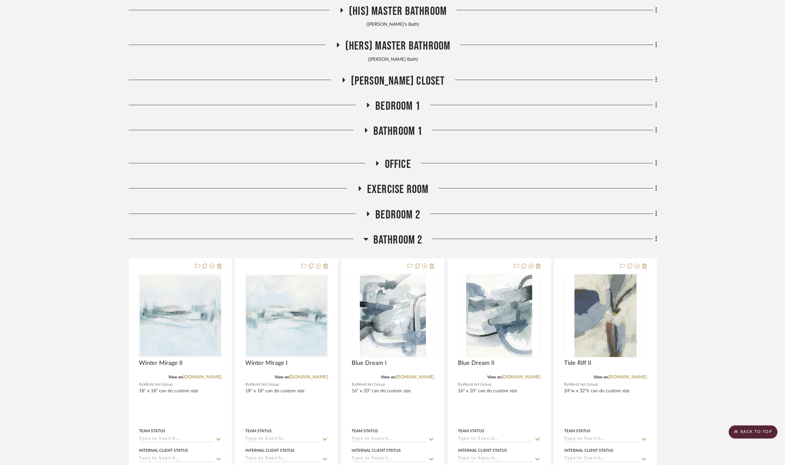
click at [400, 238] on span "Bathroom 2" at bounding box center [398, 240] width 49 height 14
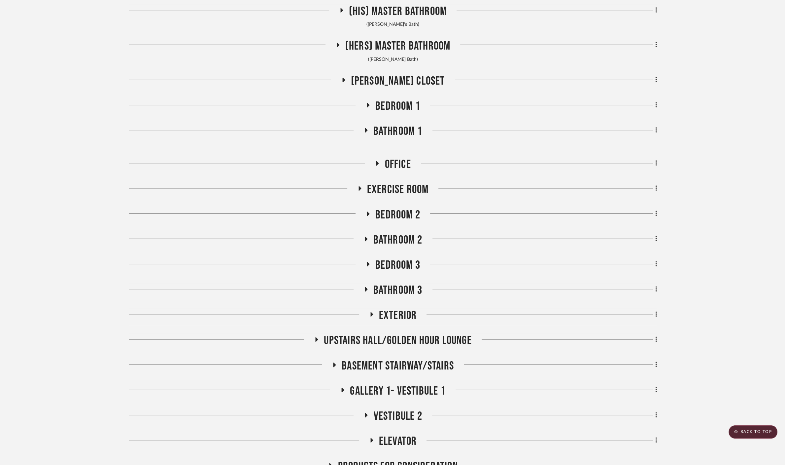
click at [395, 207] on div "Foyer / Entry Great Room Loggia Bar/Lounge Dining Room Dining Terrace Powder Ro…" at bounding box center [393, 93] width 528 height 783
click at [391, 185] on span "Exercise Room" at bounding box center [398, 189] width 62 height 14
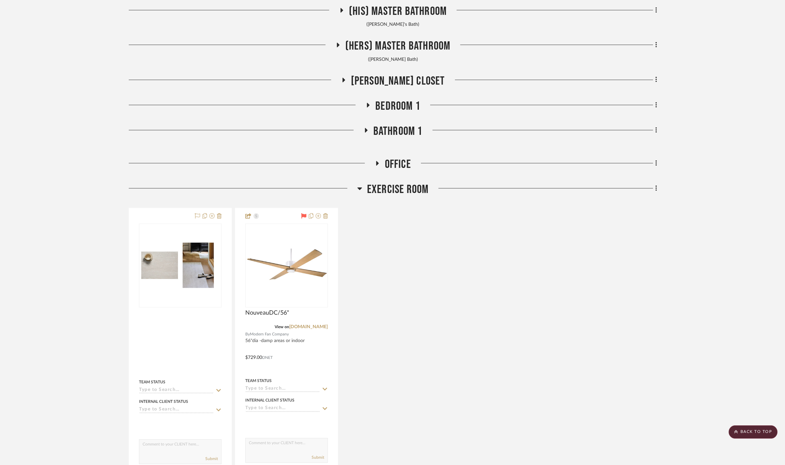
drag, startPoint x: 391, startPoint y: 185, endPoint x: 393, endPoint y: 181, distance: 4.7
click at [391, 185] on span "Exercise Room" at bounding box center [398, 189] width 62 height 14
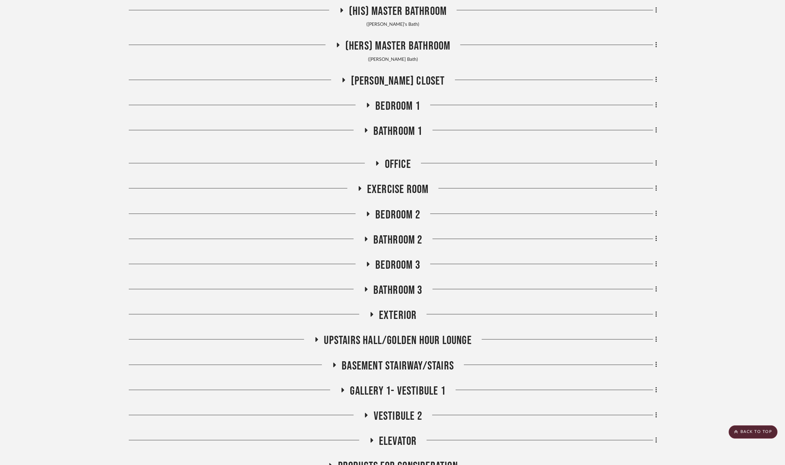
click at [393, 159] on span "Office" at bounding box center [398, 164] width 26 height 14
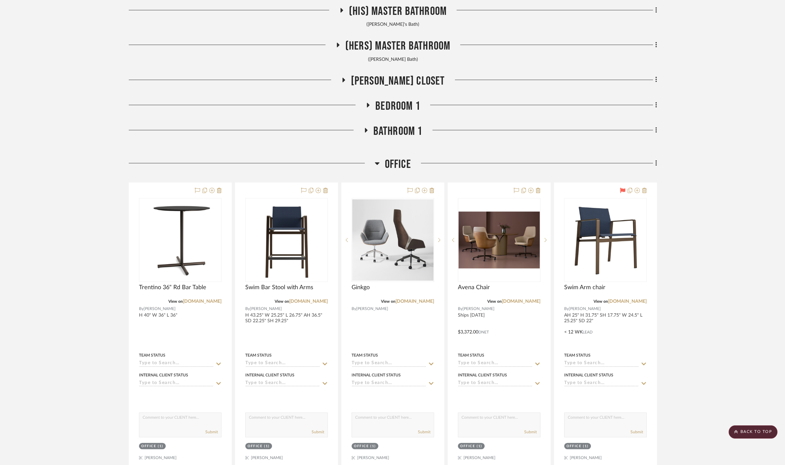
click at [393, 159] on span "Office" at bounding box center [398, 164] width 26 height 14
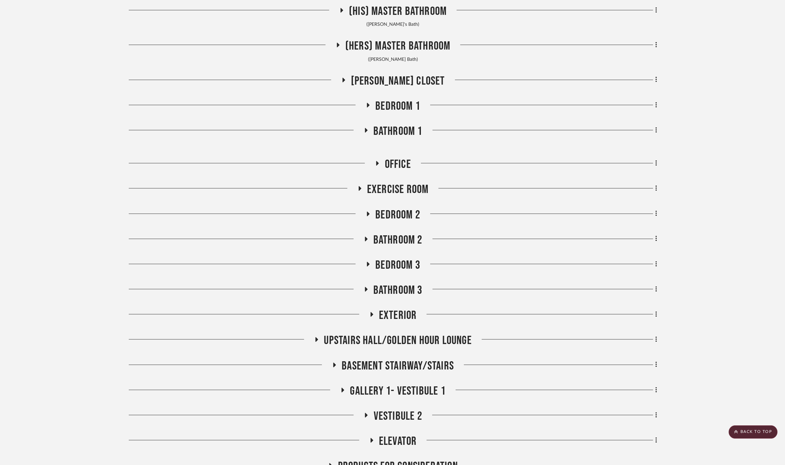
click at [403, 130] on span "Bathroom 1" at bounding box center [398, 131] width 49 height 14
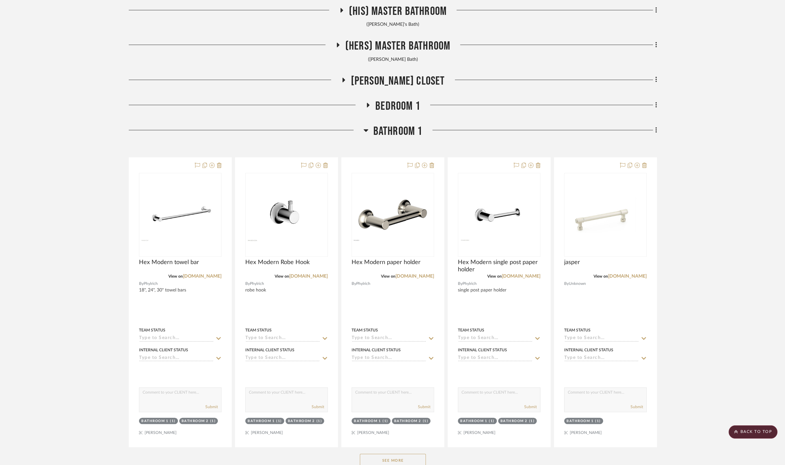
click at [398, 109] on span "Bedroom 1" at bounding box center [398, 106] width 45 height 14
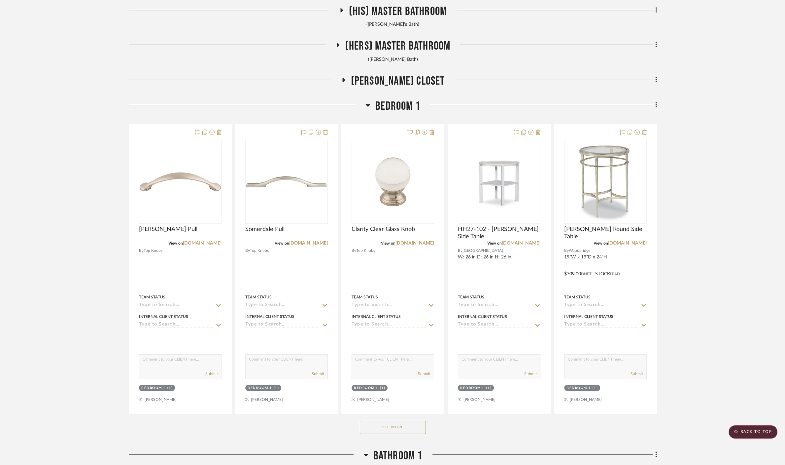
click at [395, 105] on span "Bedroom 1" at bounding box center [398, 106] width 45 height 14
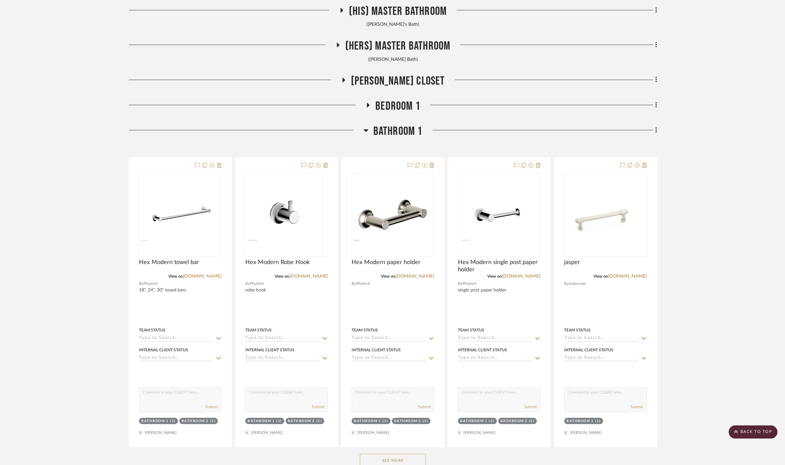
click at [395, 133] on span "Bathroom 1" at bounding box center [398, 131] width 49 height 14
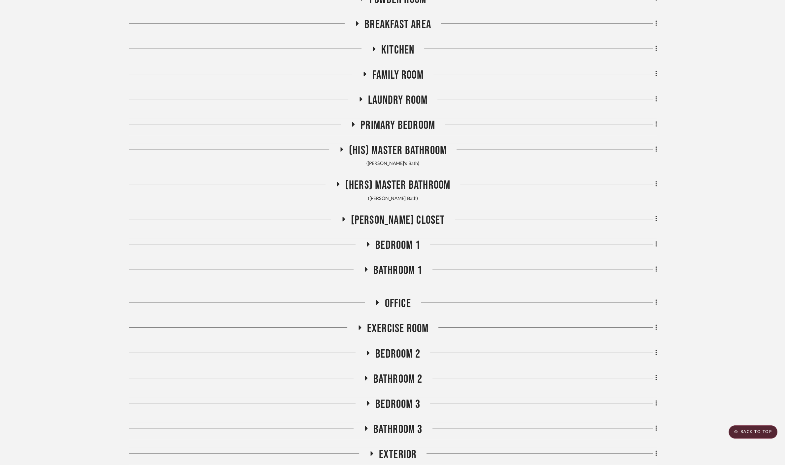
scroll to position [306, 0]
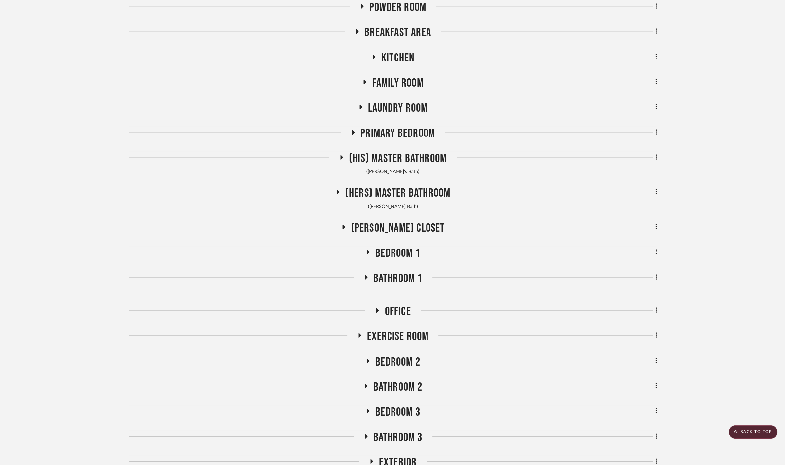
click at [392, 231] on span "[PERSON_NAME] Closet" at bounding box center [398, 228] width 94 height 14
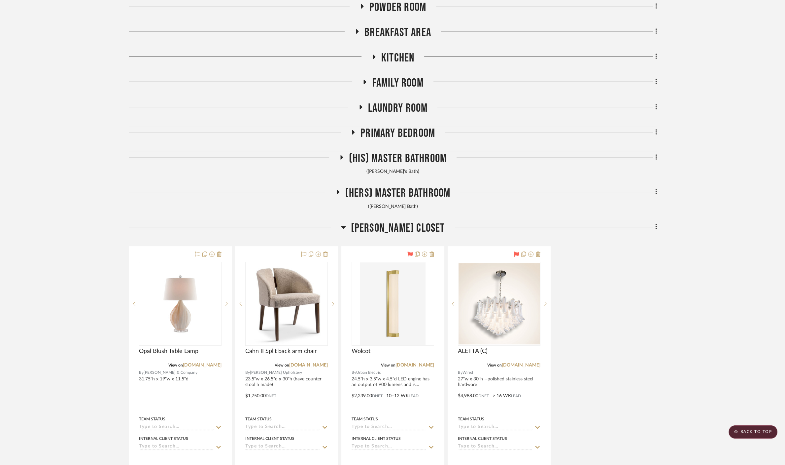
click at [392, 221] on span "[PERSON_NAME] Closet" at bounding box center [398, 228] width 94 height 14
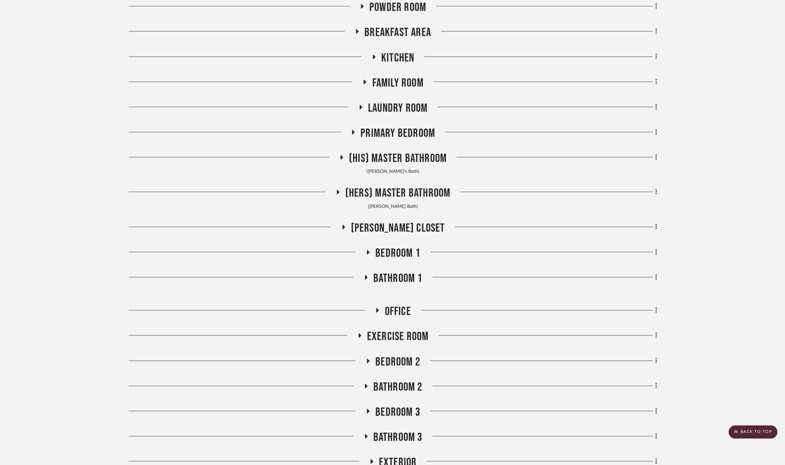
click at [390, 193] on span "(Hers) Master Bathroom" at bounding box center [397, 193] width 105 height 14
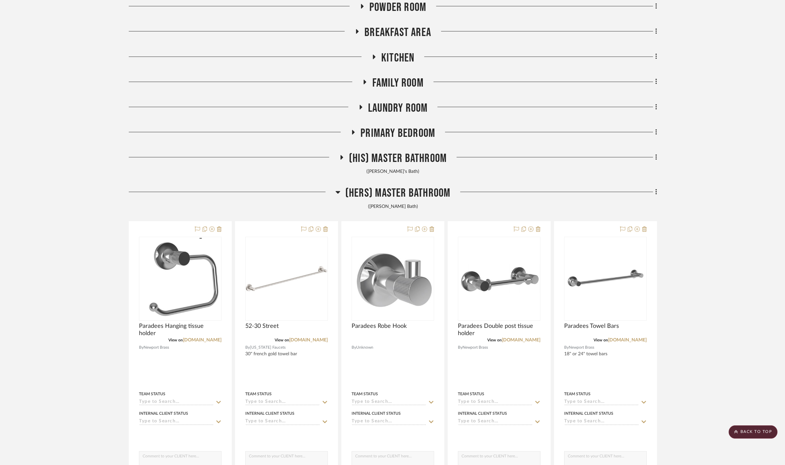
click at [390, 193] on span "(Hers) Master Bathroom" at bounding box center [397, 193] width 105 height 14
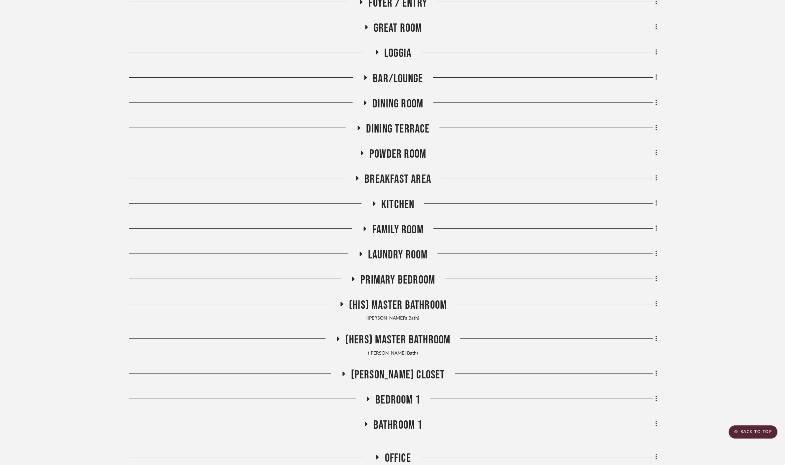
scroll to position [159, 0]
click at [411, 278] on span "Primary Bedroom" at bounding box center [398, 280] width 75 height 14
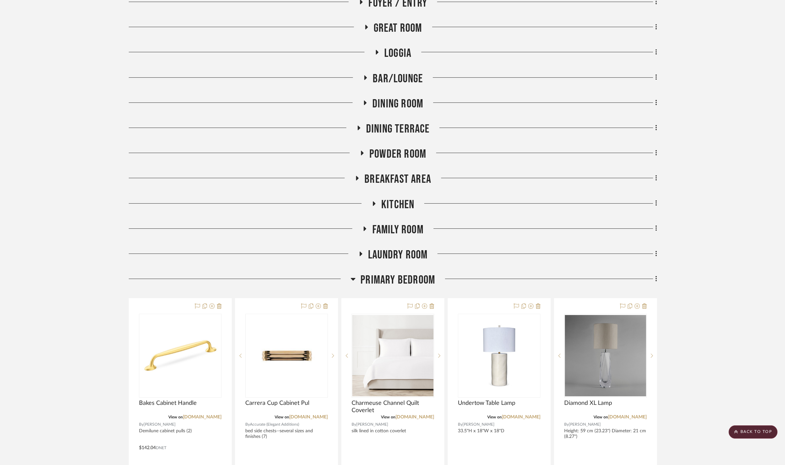
click at [411, 278] on span "Primary Bedroom" at bounding box center [398, 280] width 75 height 14
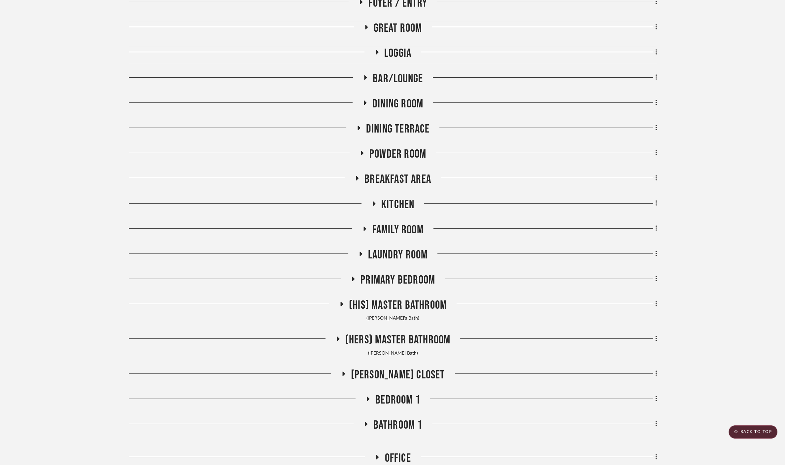
click at [408, 278] on span "Primary Bedroom" at bounding box center [398, 280] width 75 height 14
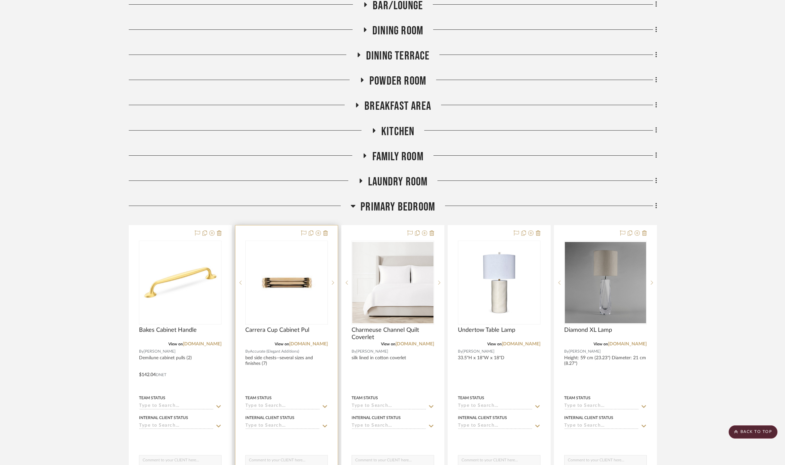
scroll to position [233, 0]
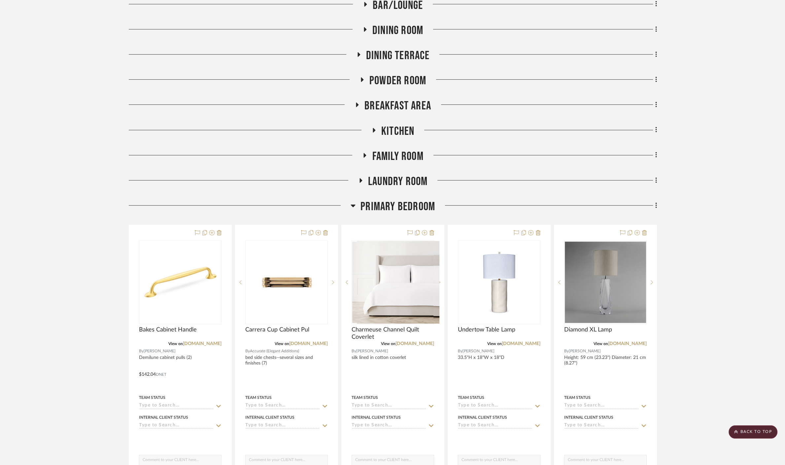
click at [383, 202] on span "Primary Bedroom" at bounding box center [398, 206] width 75 height 14
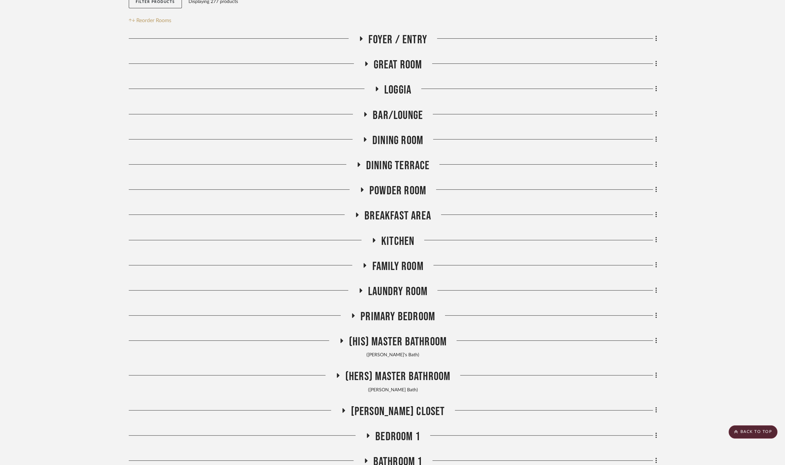
scroll to position [123, 0]
click at [387, 287] on span "Laundry Room" at bounding box center [397, 291] width 59 height 14
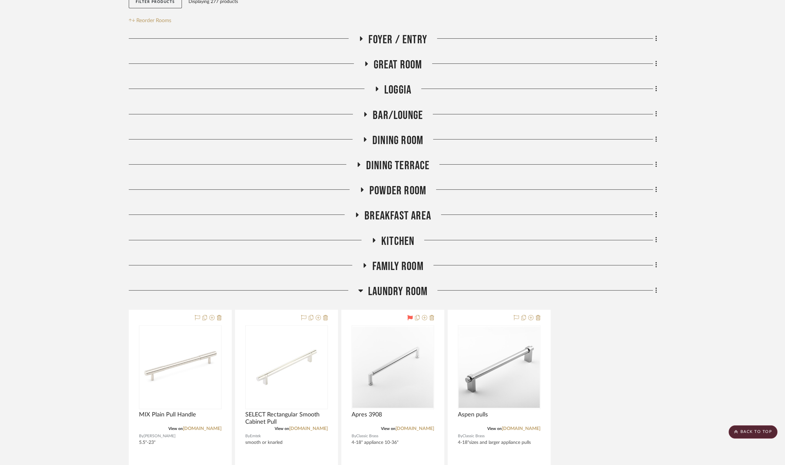
click at [387, 287] on span "Laundry Room" at bounding box center [397, 291] width 59 height 14
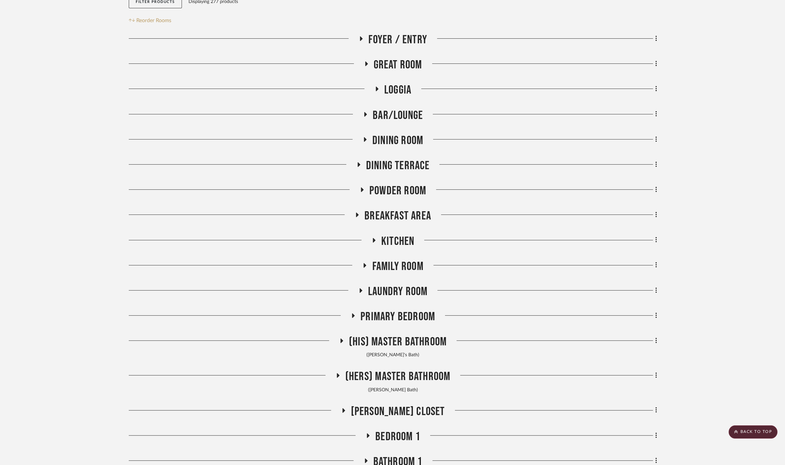
click at [395, 267] on span "Family Room" at bounding box center [397, 266] width 51 height 14
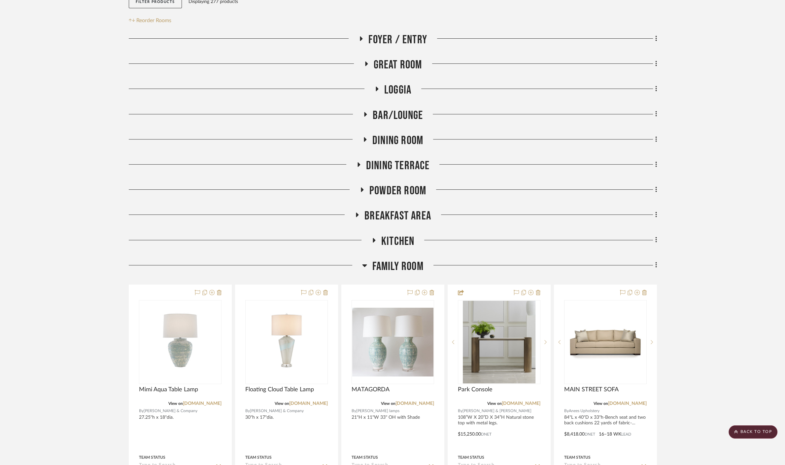
click at [395, 267] on span "Family Room" at bounding box center [397, 266] width 51 height 14
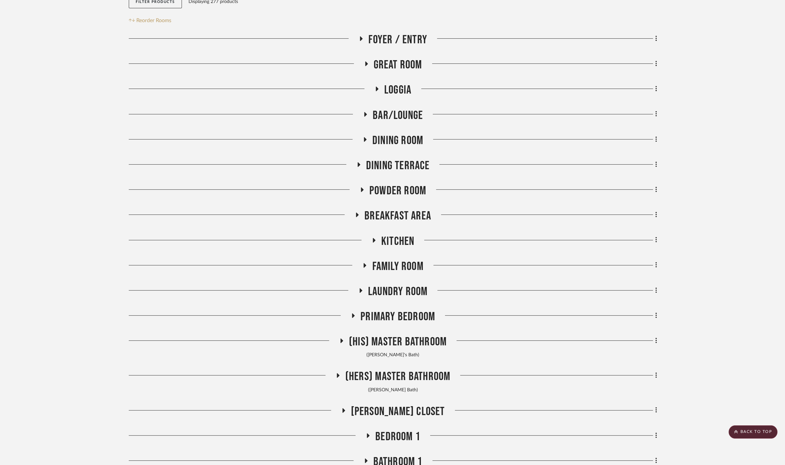
click at [390, 231] on div "Foyer / Entry Great Room Loggia Bar/Lounge Dining Room Dining Terrace Powder Ro…" at bounding box center [393, 424] width 528 height 783
click at [390, 236] on span "Kitchen" at bounding box center [397, 241] width 33 height 14
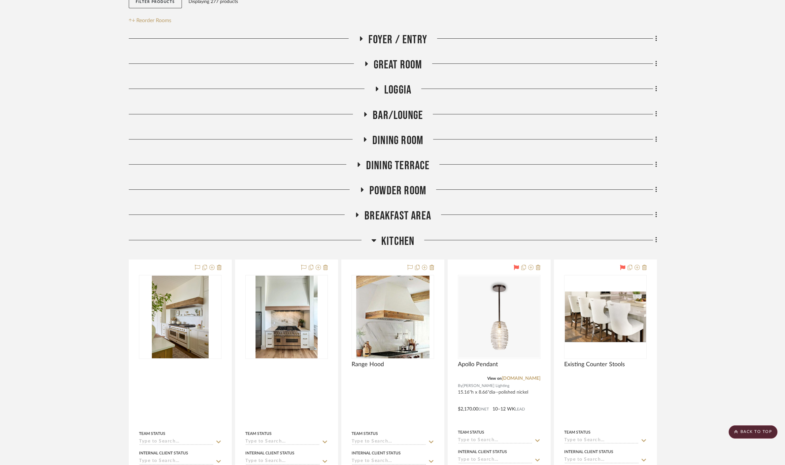
click at [392, 219] on span "Breakfast Area" at bounding box center [398, 216] width 67 height 14
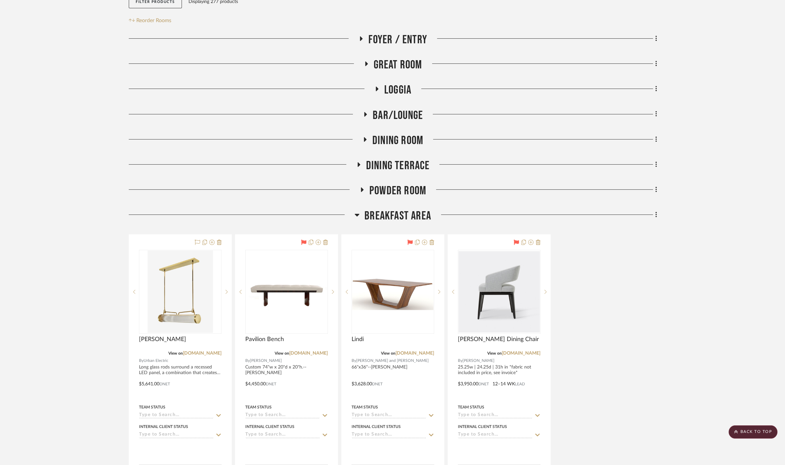
click at [392, 219] on span "Breakfast Area" at bounding box center [398, 216] width 67 height 14
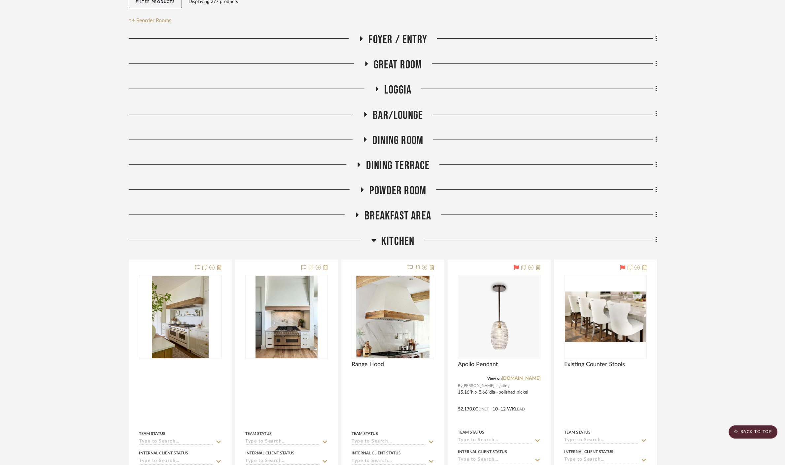
click at [406, 186] on span "Powder Room" at bounding box center [398, 191] width 57 height 14
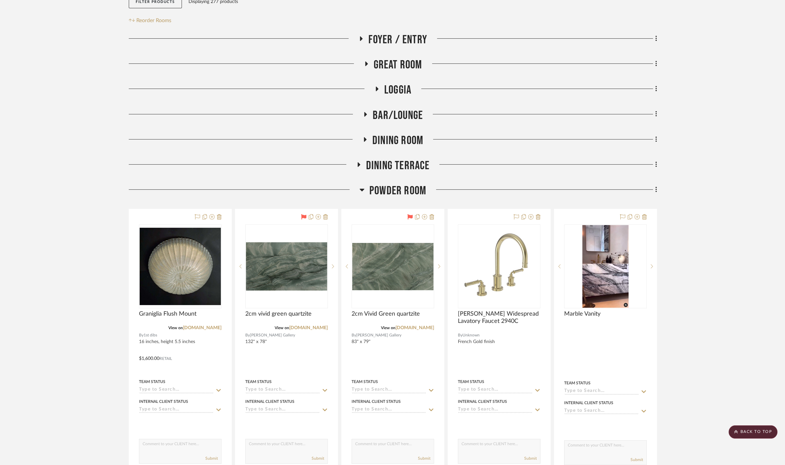
click at [406, 186] on span "Powder Room" at bounding box center [398, 191] width 57 height 14
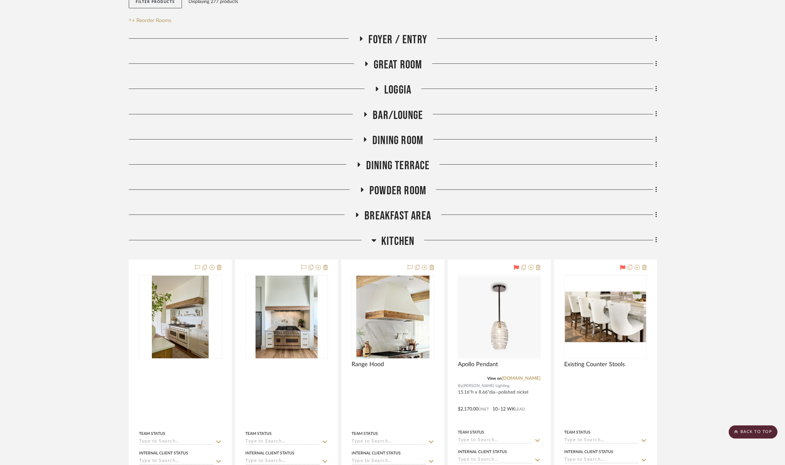
click at [406, 162] on span "Dining Terrace" at bounding box center [398, 166] width 64 height 14
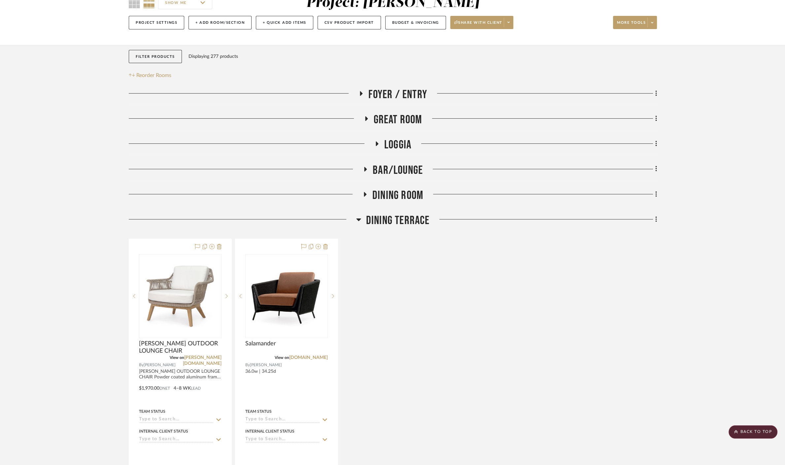
scroll to position [0, 0]
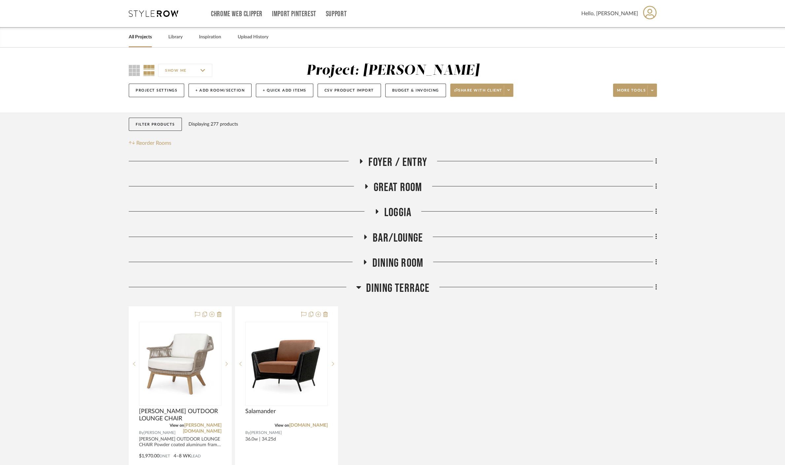
click at [399, 189] on span "Great Room" at bounding box center [398, 187] width 49 height 14
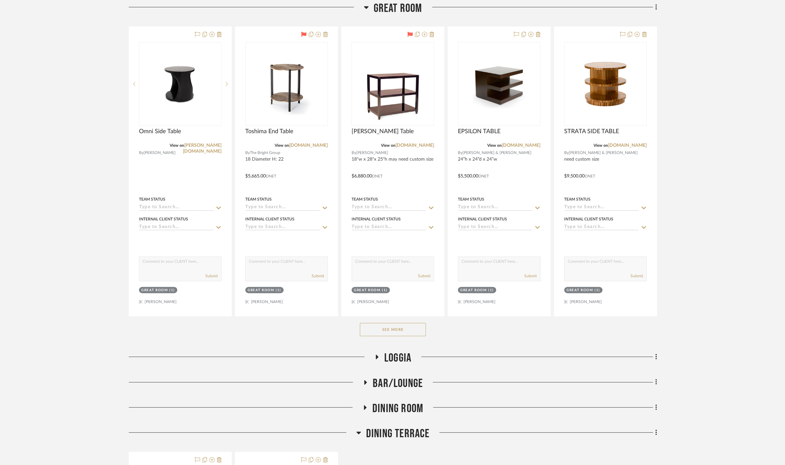
scroll to position [257, 0]
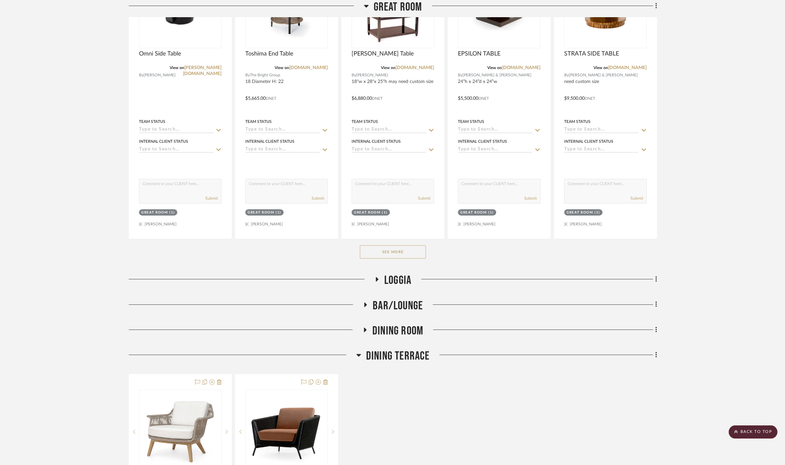
click at [401, 260] on div "See More" at bounding box center [393, 251] width 528 height 26
click at [398, 253] on button "See More" at bounding box center [393, 251] width 66 height 13
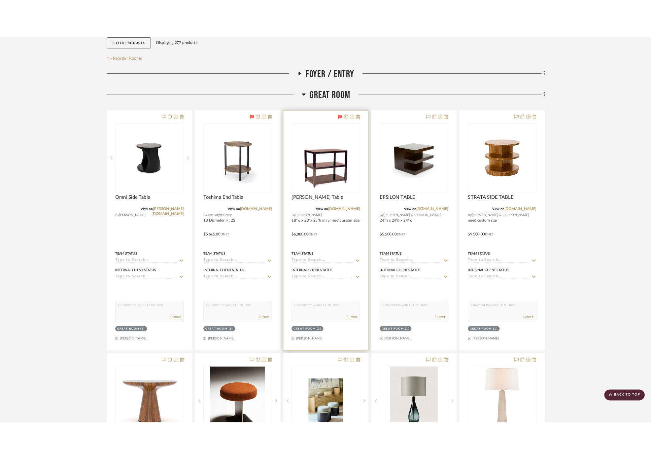
scroll to position [110, 0]
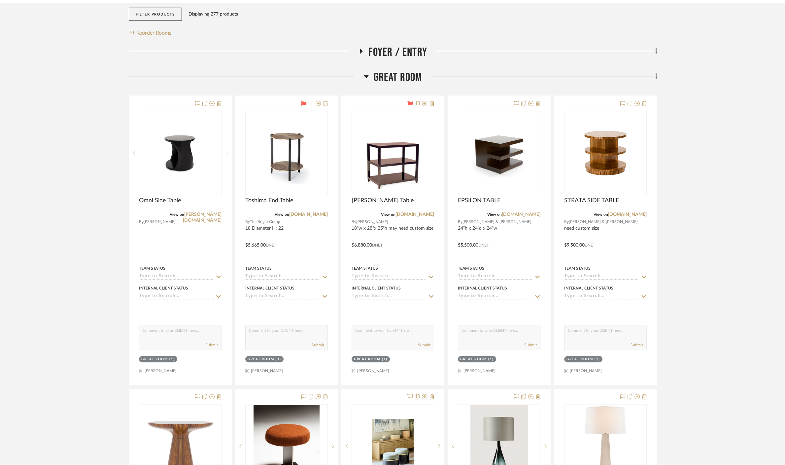
click at [399, 76] on span "Great Room" at bounding box center [398, 77] width 49 height 14
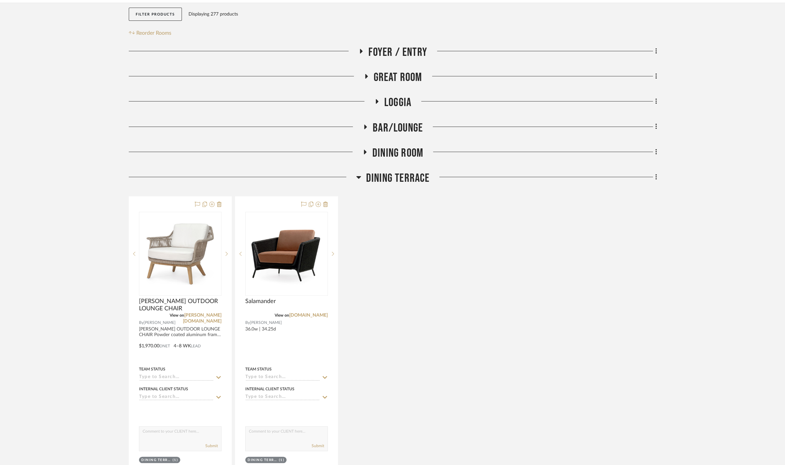
click at [400, 54] on span "Foyer / Entry" at bounding box center [398, 52] width 59 height 14
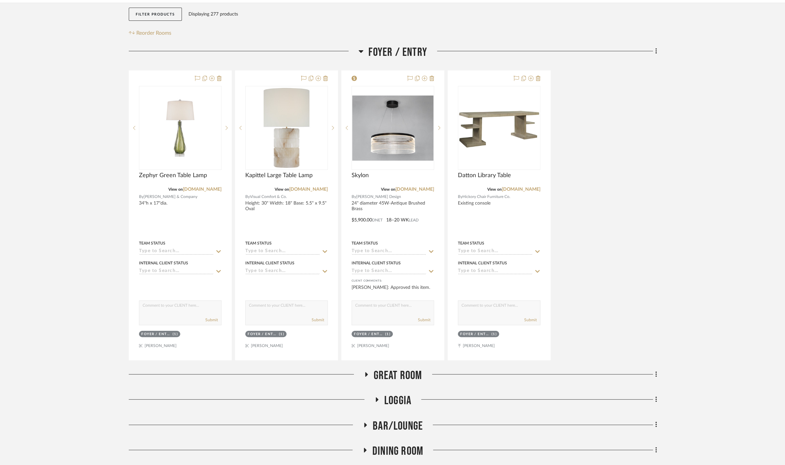
click at [400, 54] on span "Foyer / Entry" at bounding box center [398, 52] width 59 height 14
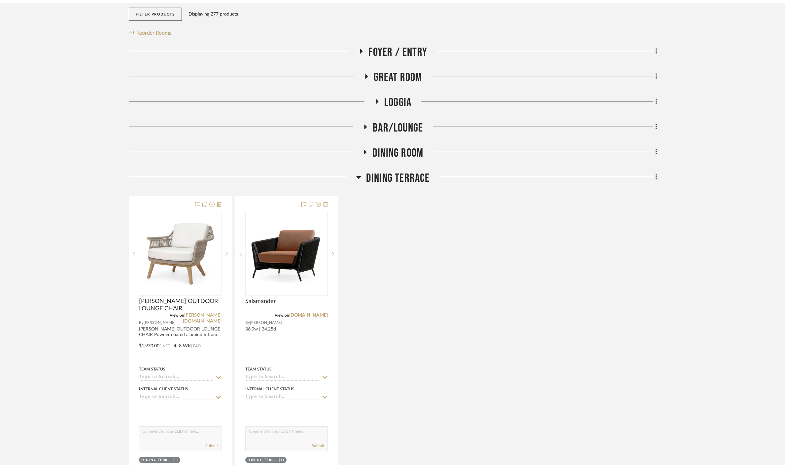
click at [397, 186] on div "Dining Terrace" at bounding box center [393, 179] width 528 height 17
drag, startPoint x: 395, startPoint y: 177, endPoint x: 384, endPoint y: 62, distance: 115.5
click at [395, 175] on span "Dining Terrace" at bounding box center [398, 178] width 64 height 14
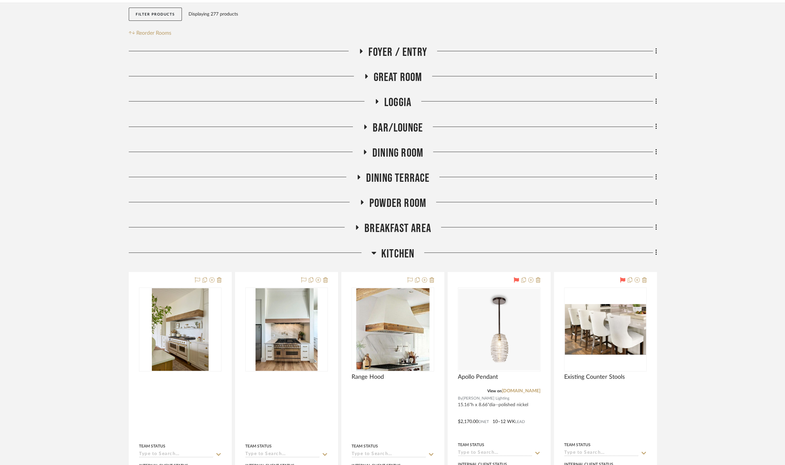
click at [389, 250] on span "Kitchen" at bounding box center [397, 254] width 33 height 14
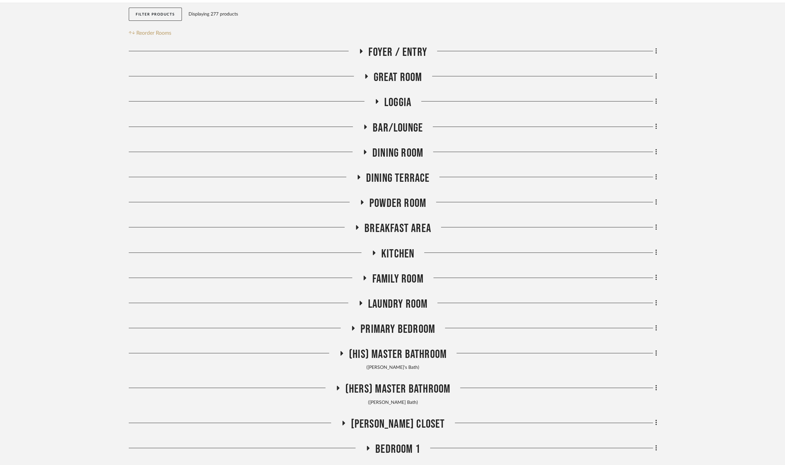
click at [383, 49] on span "Foyer / Entry" at bounding box center [398, 52] width 59 height 14
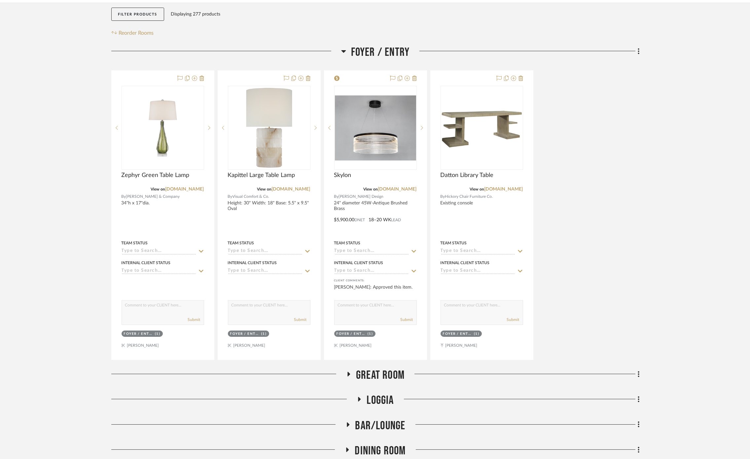
click at [370, 46] on span "Foyer / Entry" at bounding box center [380, 52] width 59 height 14
